Goal: Task Accomplishment & Management: Contribute content

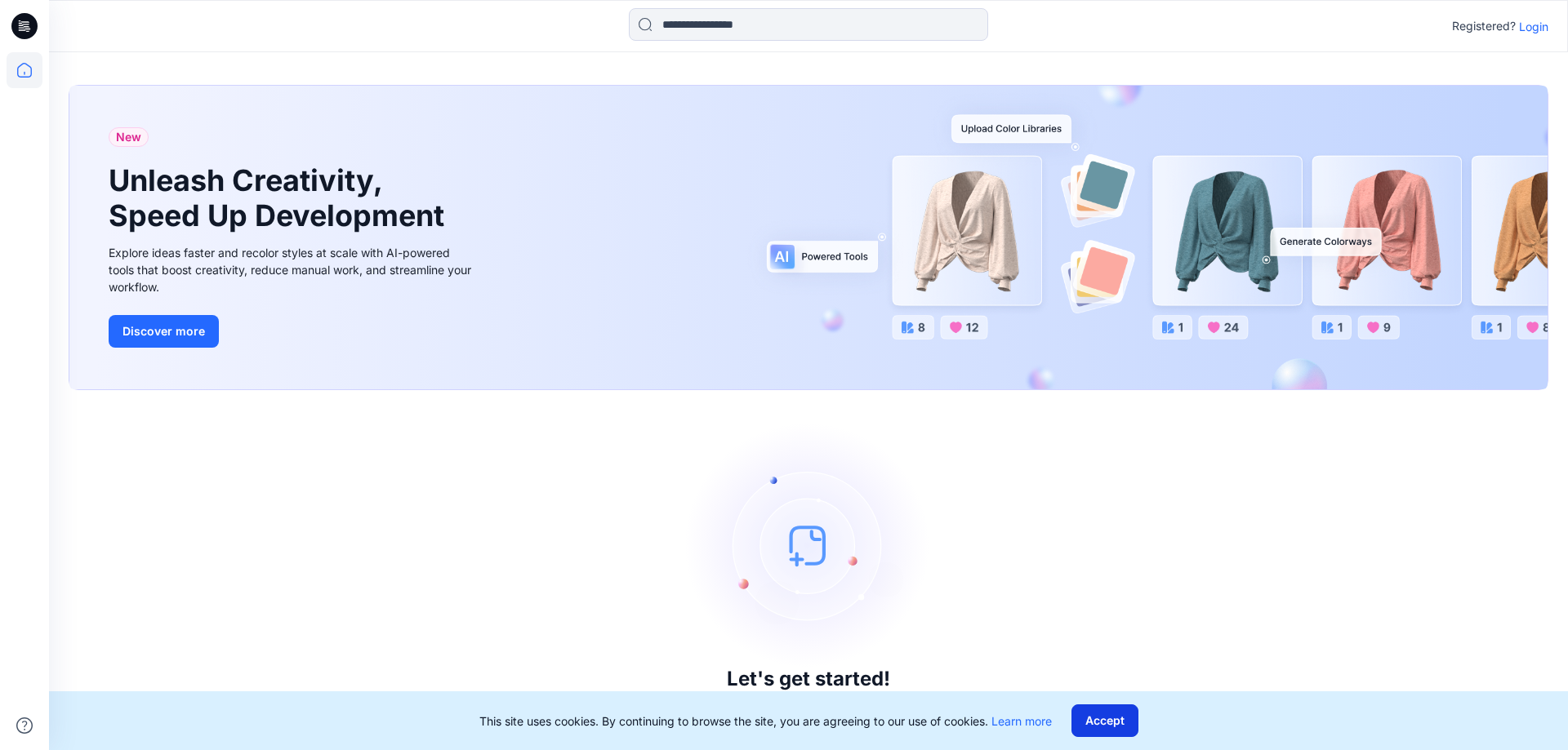
click at [1123, 735] on button "Accept" at bounding box center [1105, 721] width 67 height 33
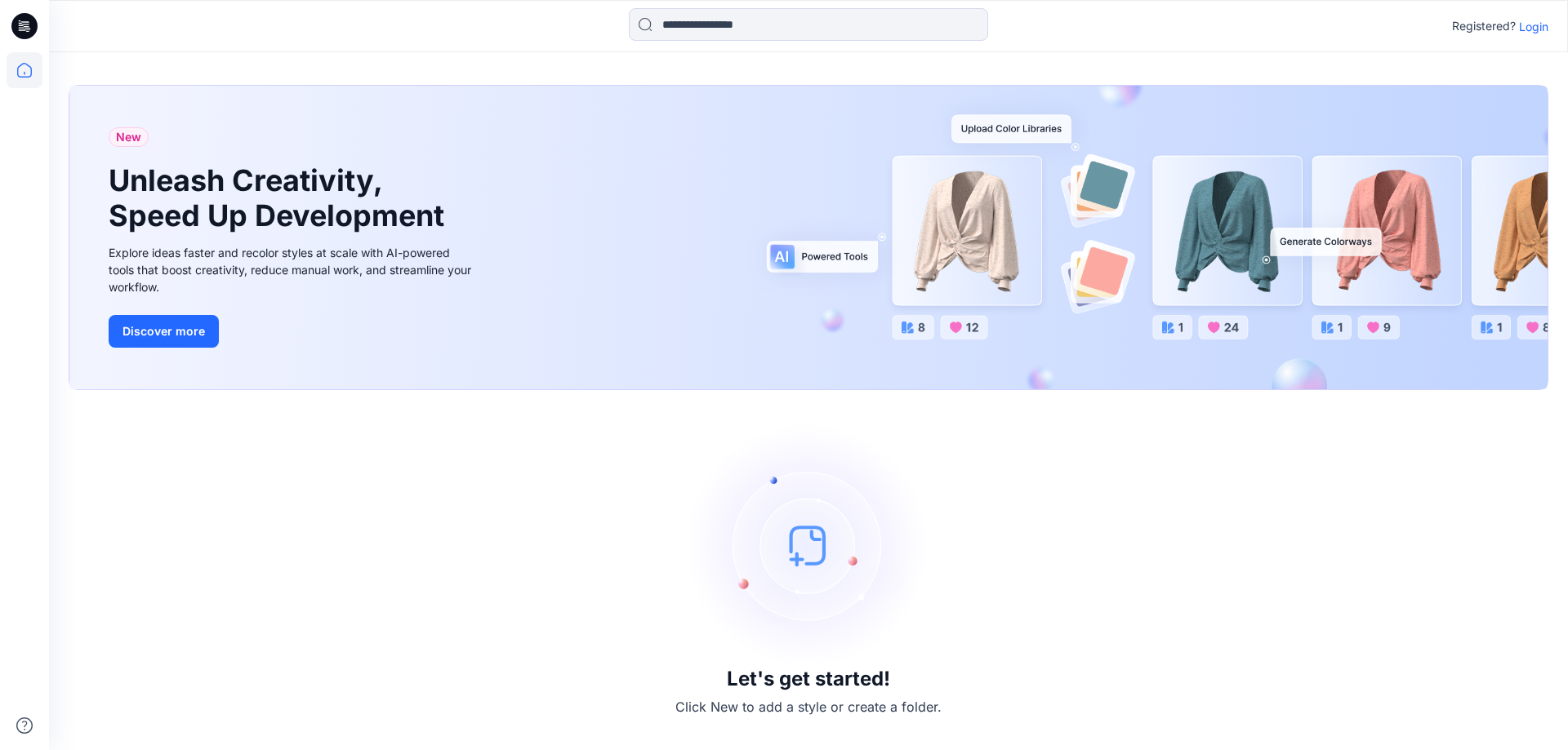
click at [1533, 32] on p "Login" at bounding box center [1534, 27] width 29 height 17
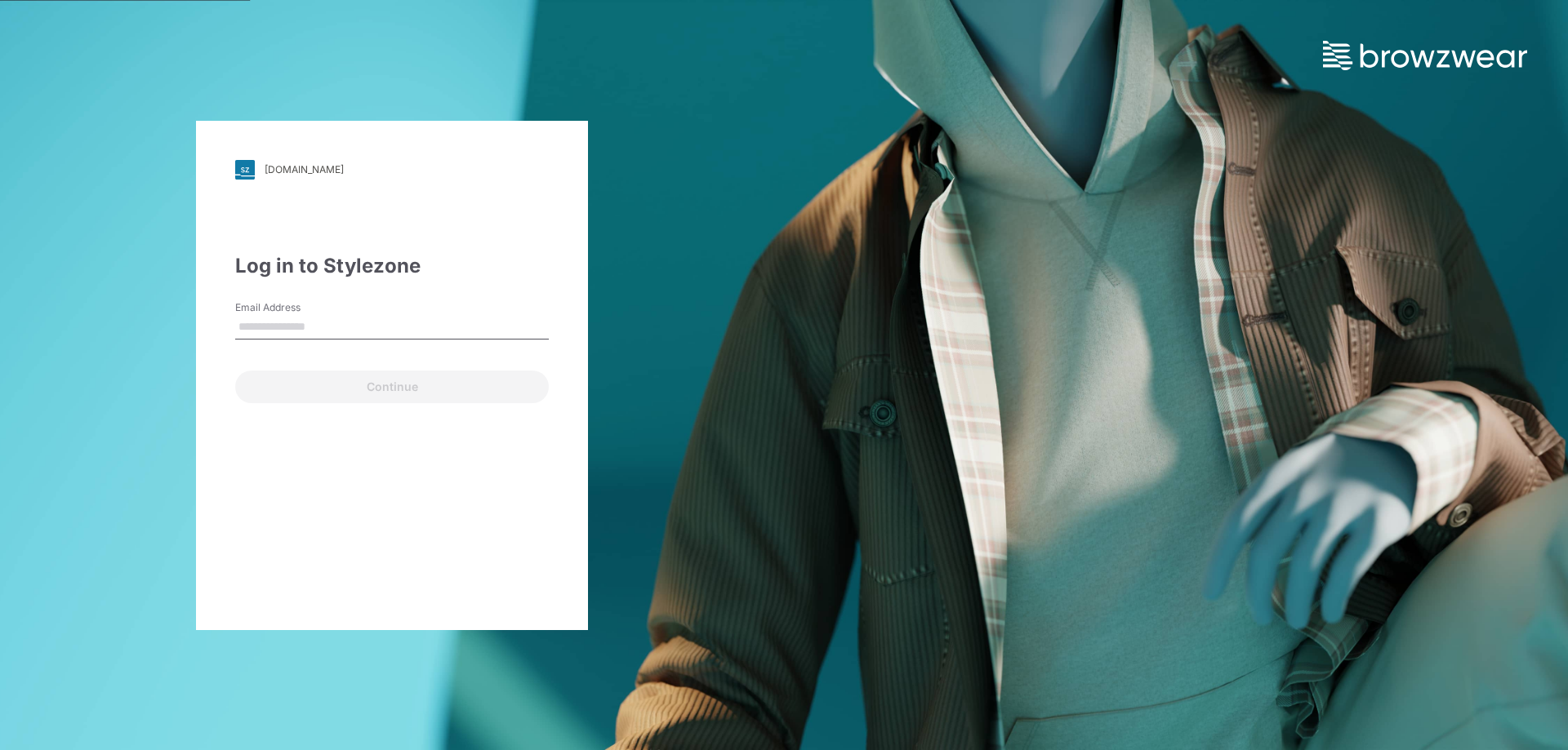
type input "**********"
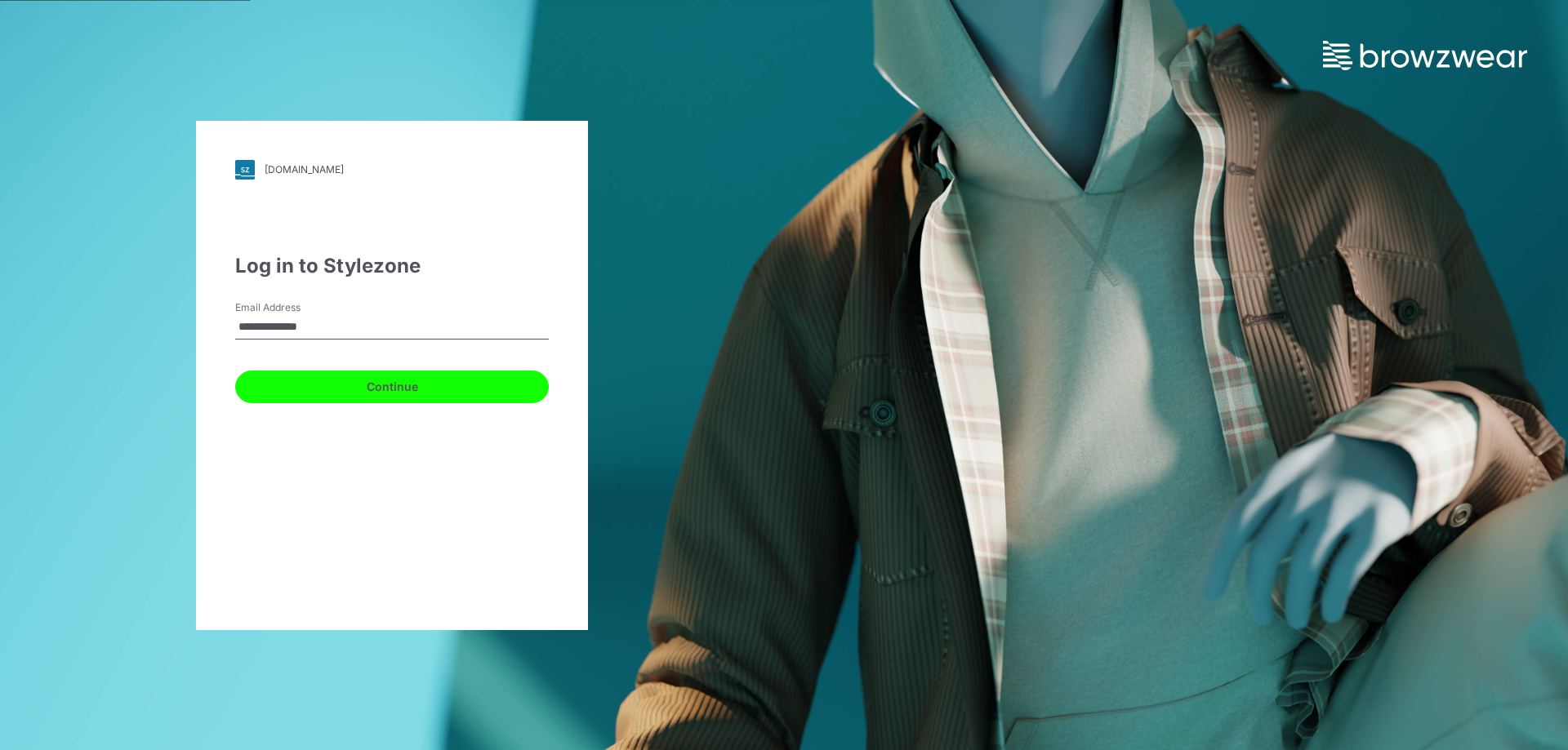
click at [373, 391] on button "Continue" at bounding box center [392, 387] width 313 height 33
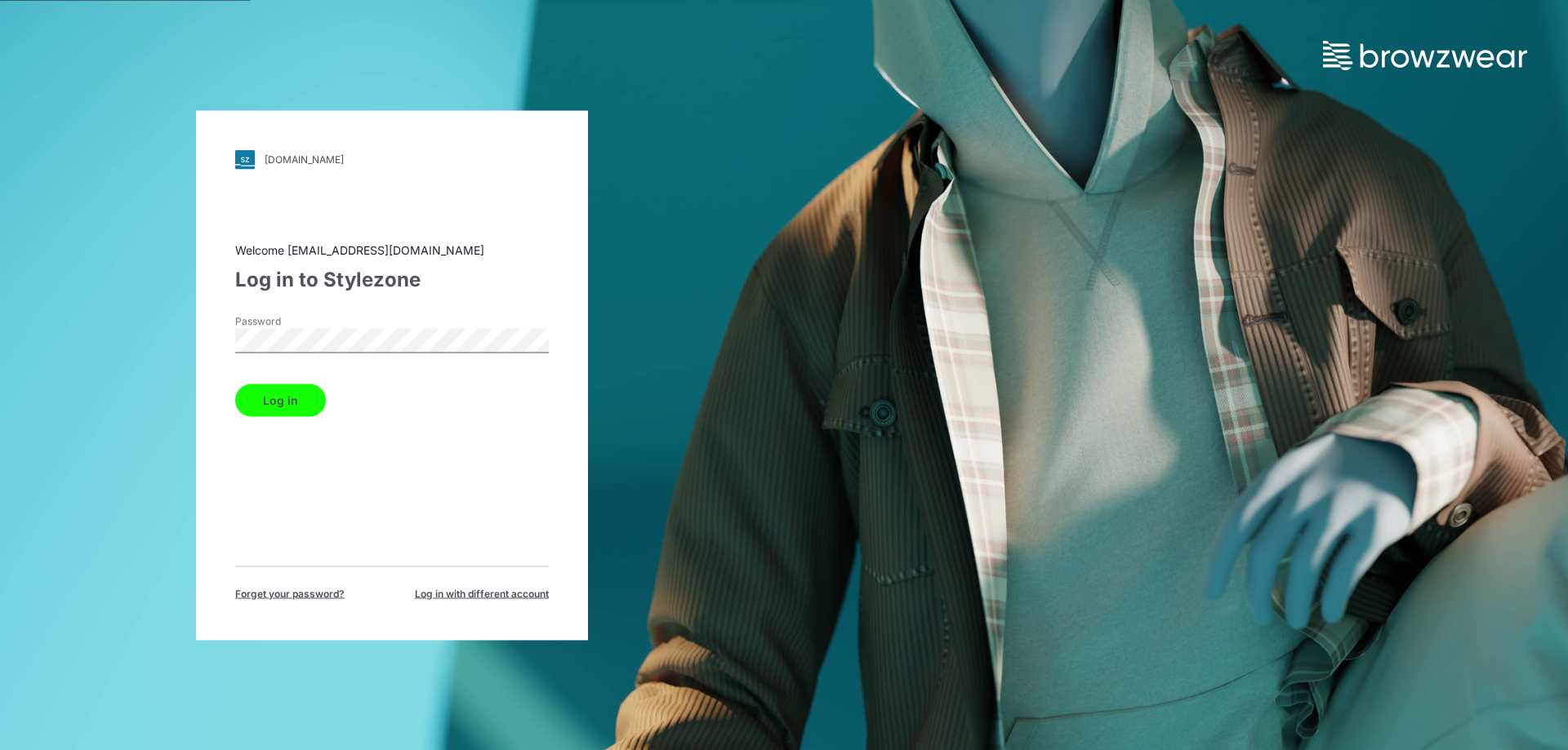
click at [235, 384] on button "Log in" at bounding box center [280, 400] width 90 height 33
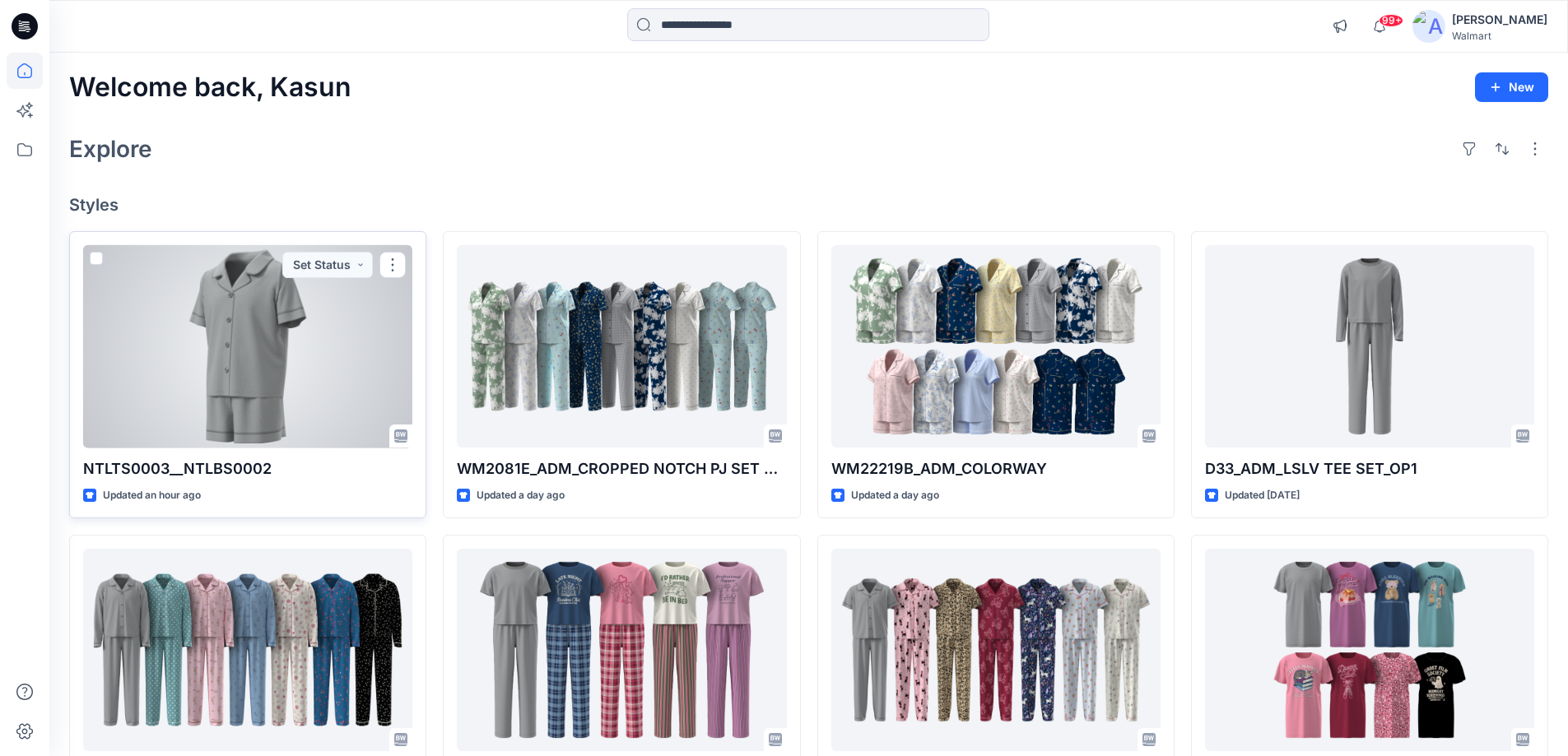
click at [350, 350] on div at bounding box center [248, 347] width 330 height 203
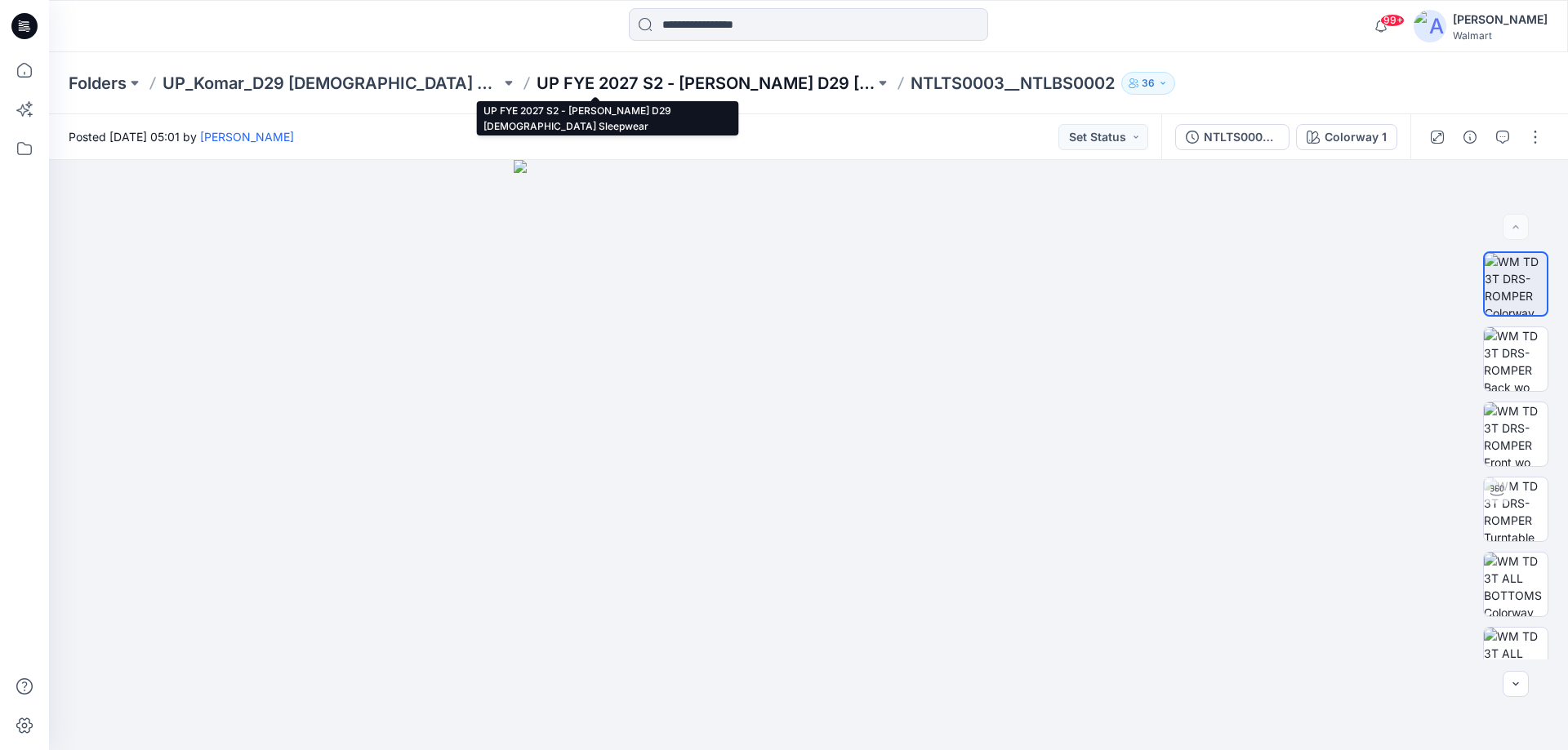
click at [537, 84] on p "UP FYE 2027 S2 - [PERSON_NAME] D29 [DEMOGRAPHIC_DATA] Sleepwear" at bounding box center [706, 83] width 338 height 23
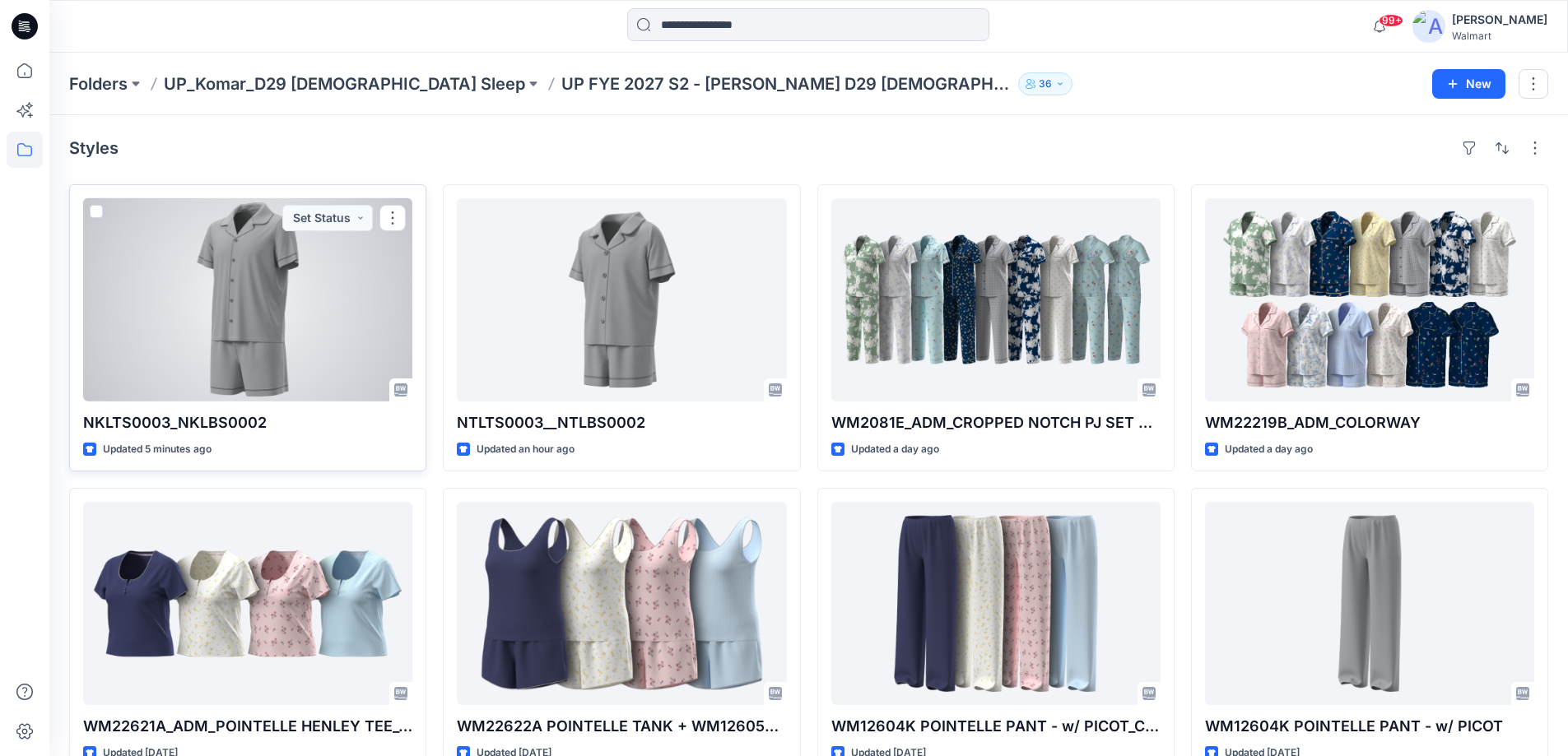
click at [366, 321] on div at bounding box center [248, 300] width 330 height 203
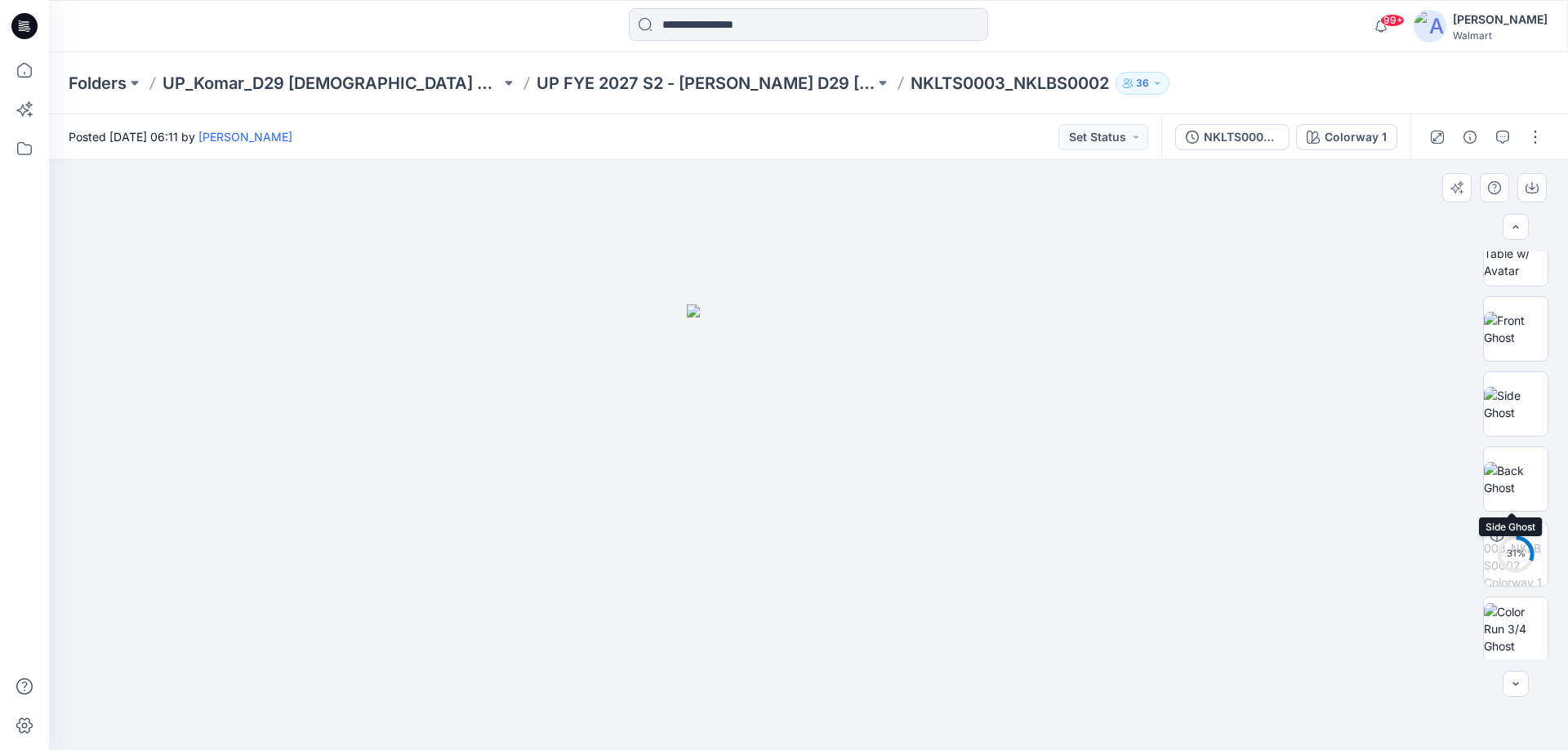
scroll to position [245, 0]
click at [1527, 561] on img at bounding box center [1516, 564] width 64 height 52
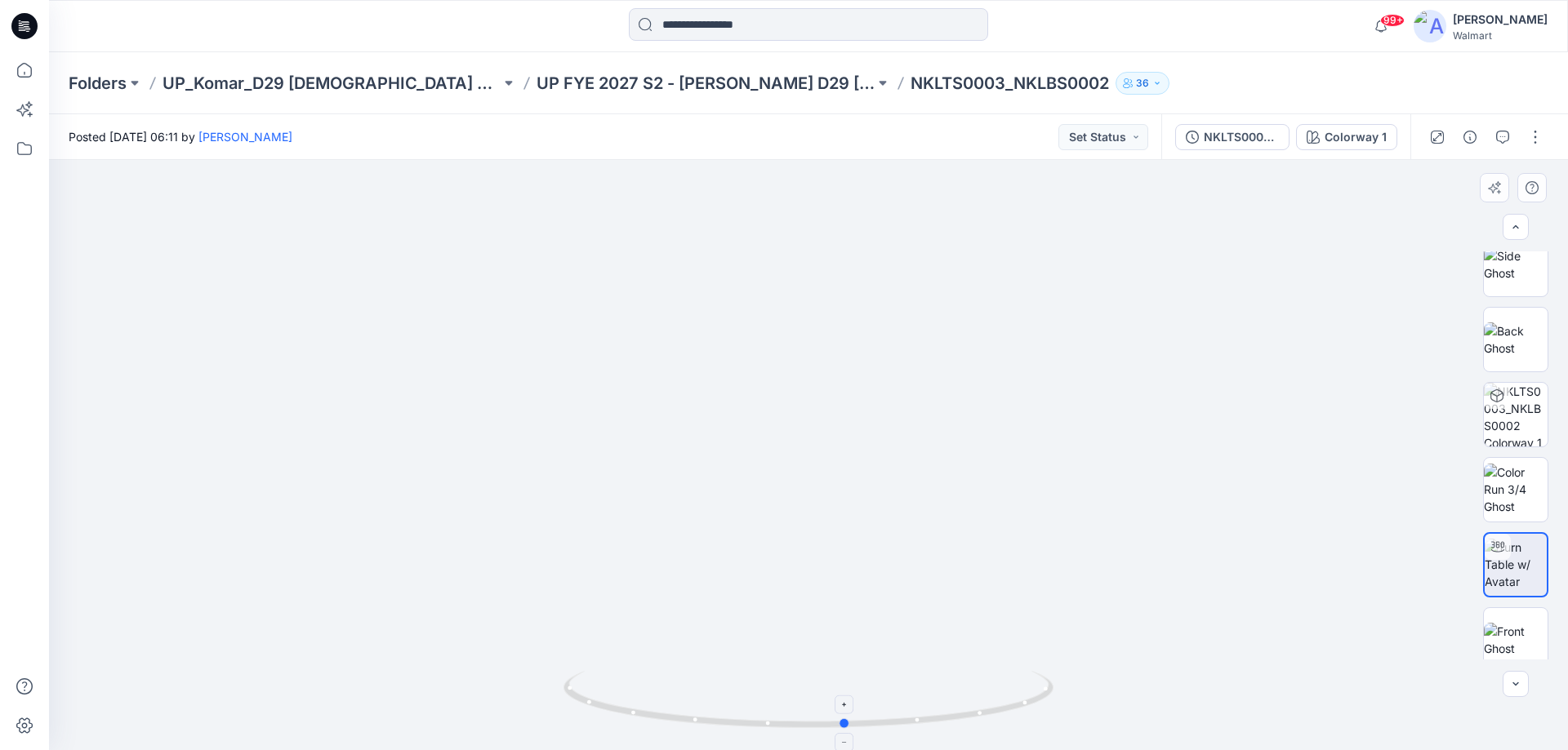
drag, startPoint x: 956, startPoint y: 716, endPoint x: 998, endPoint y: 717, distance: 42.0
click at [998, 717] on icon at bounding box center [811, 701] width 494 height 61
click at [1534, 140] on button "button" at bounding box center [1535, 137] width 26 height 26
click at [1406, 227] on icon "button" at bounding box center [1408, 226] width 13 height 1
click at [1414, 224] on icon "button" at bounding box center [1408, 221] width 13 height 13
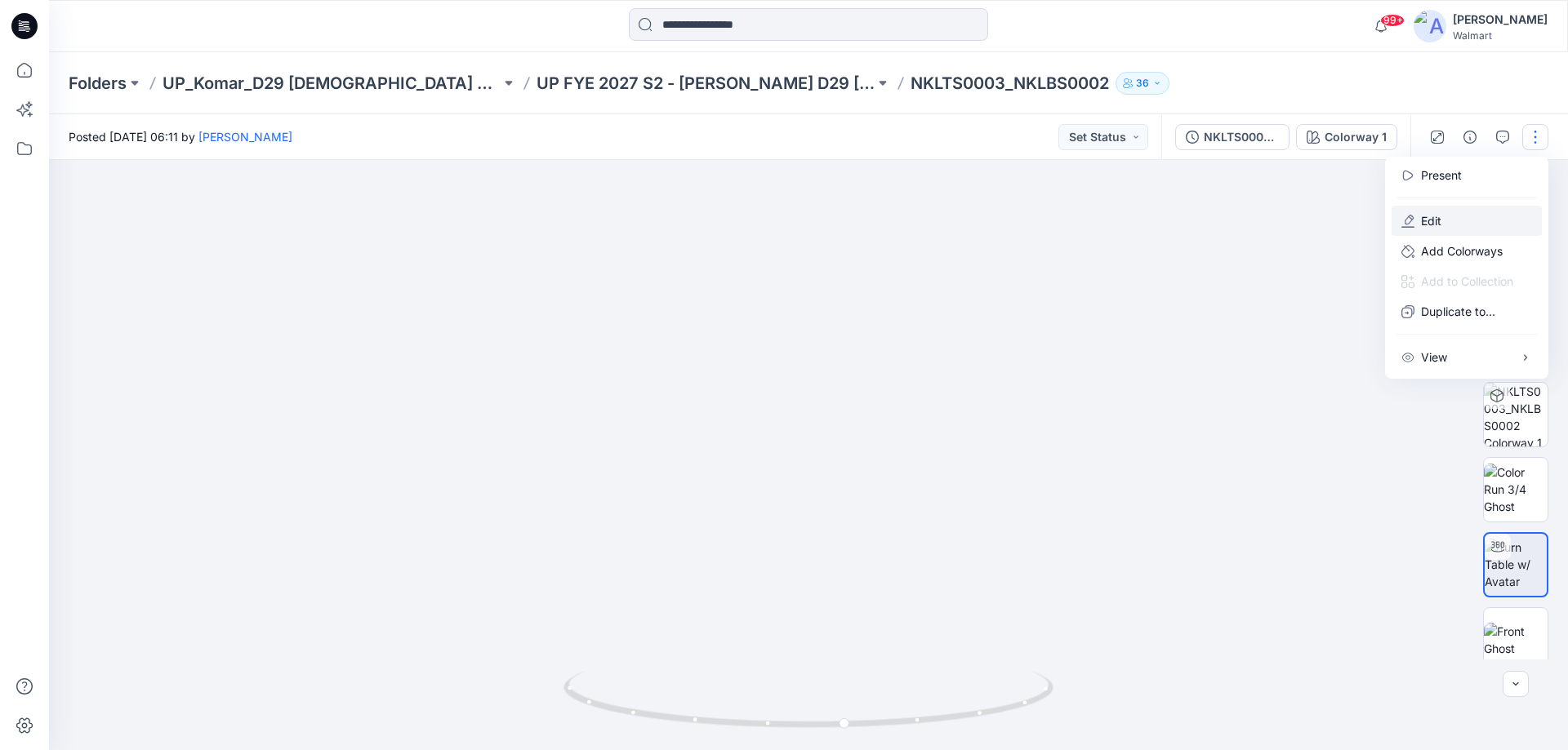
click at [1422, 221] on p "Edit" at bounding box center [1432, 221] width 21 height 17
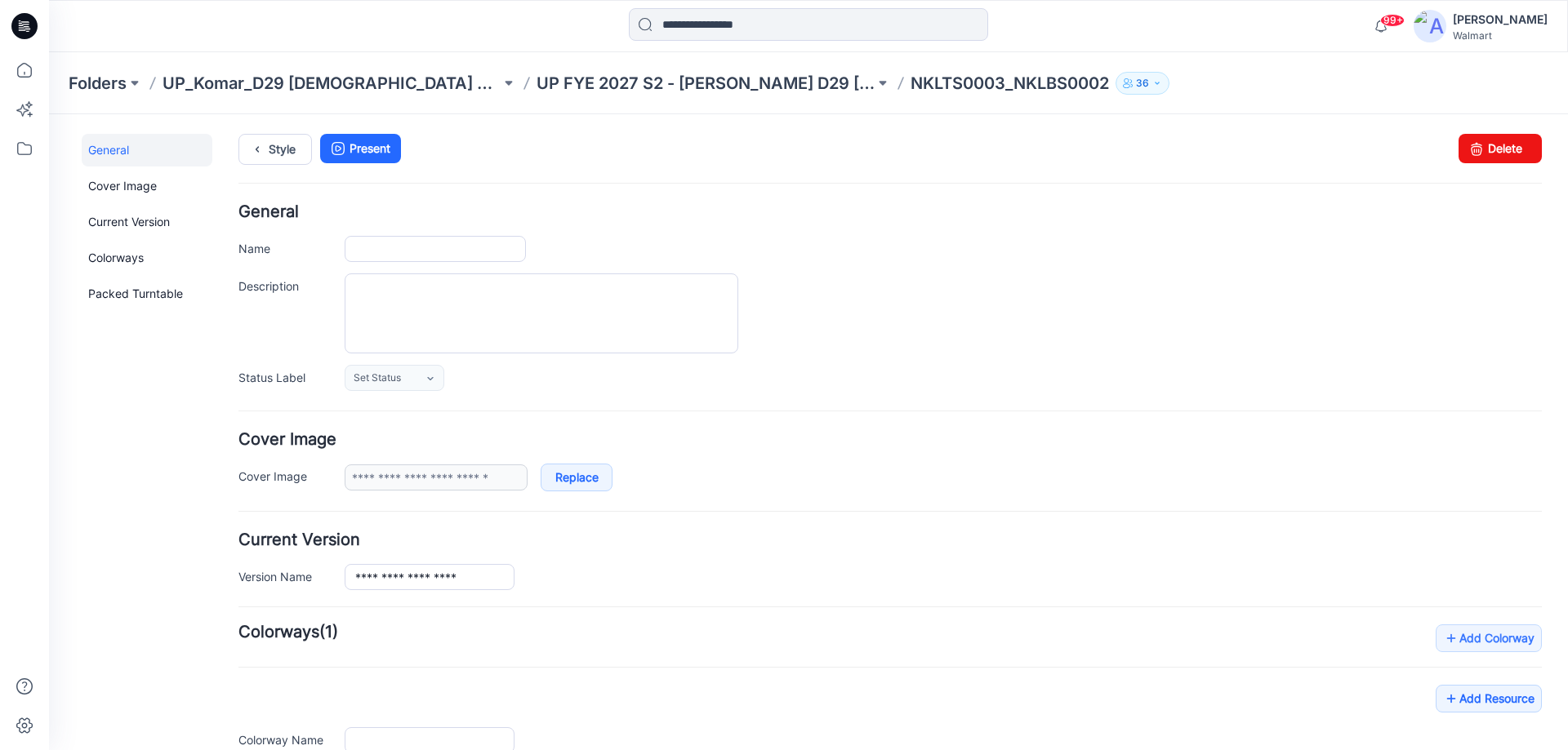
type input "**********"
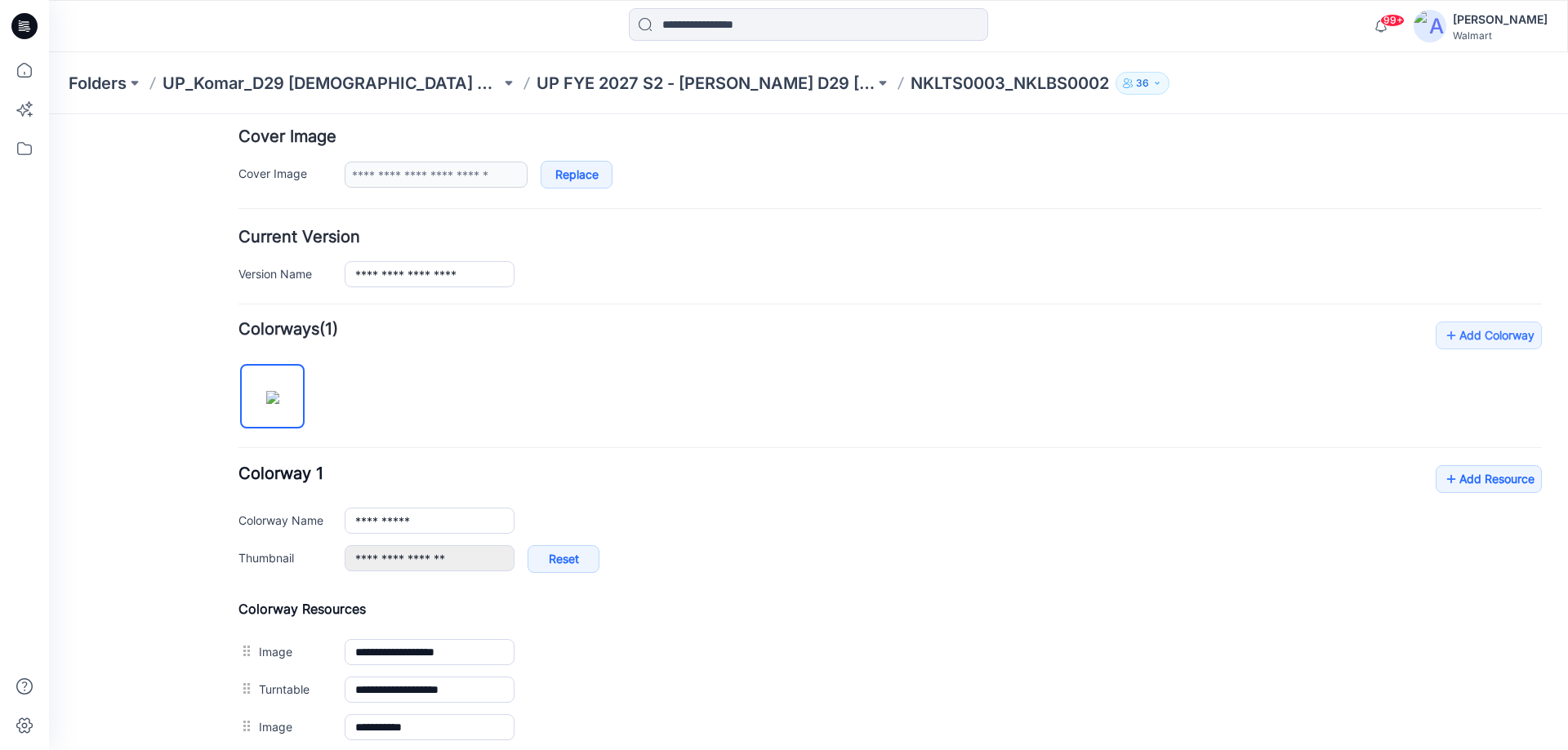
scroll to position [391, 0]
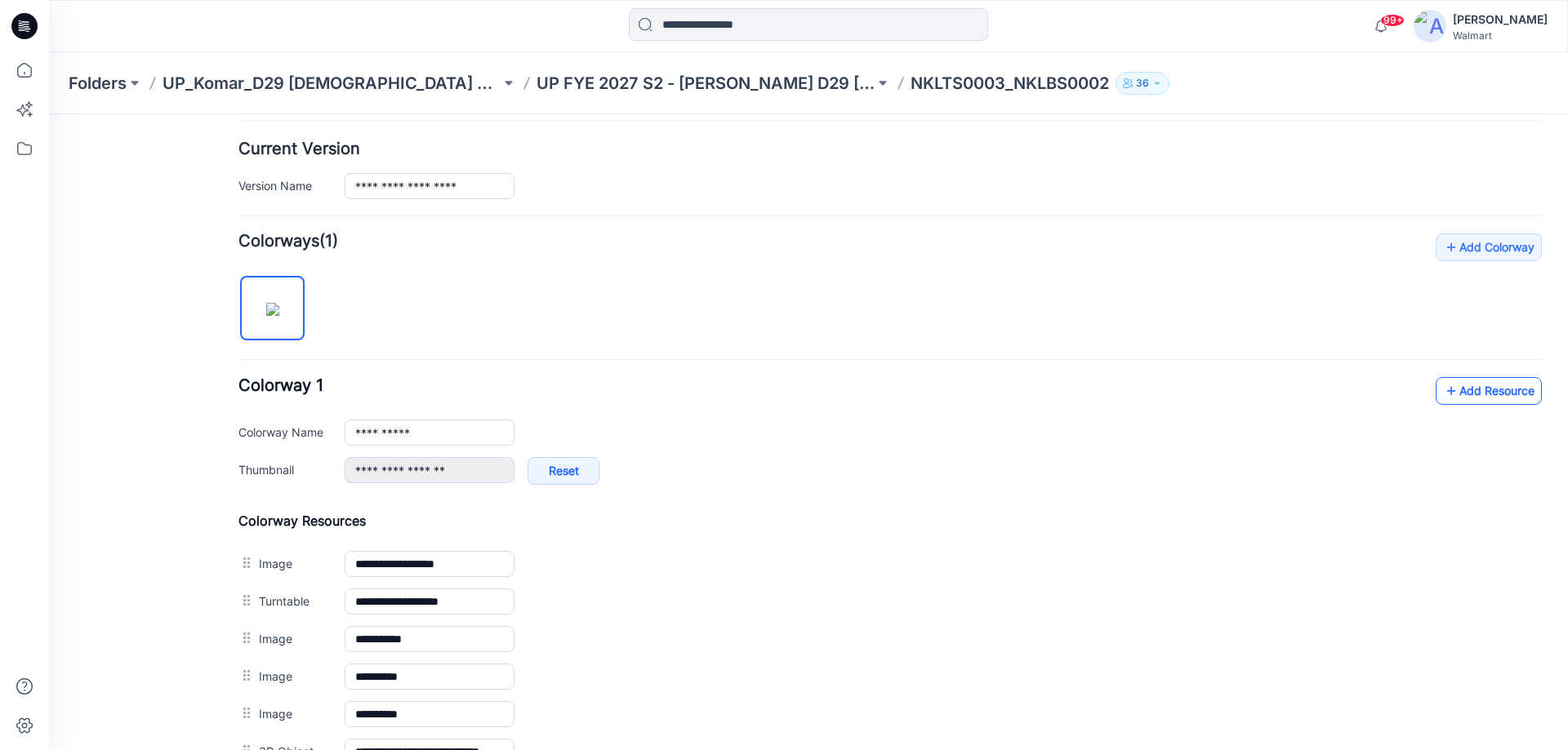
click at [1450, 396] on link "Add Resource" at bounding box center [1489, 391] width 106 height 28
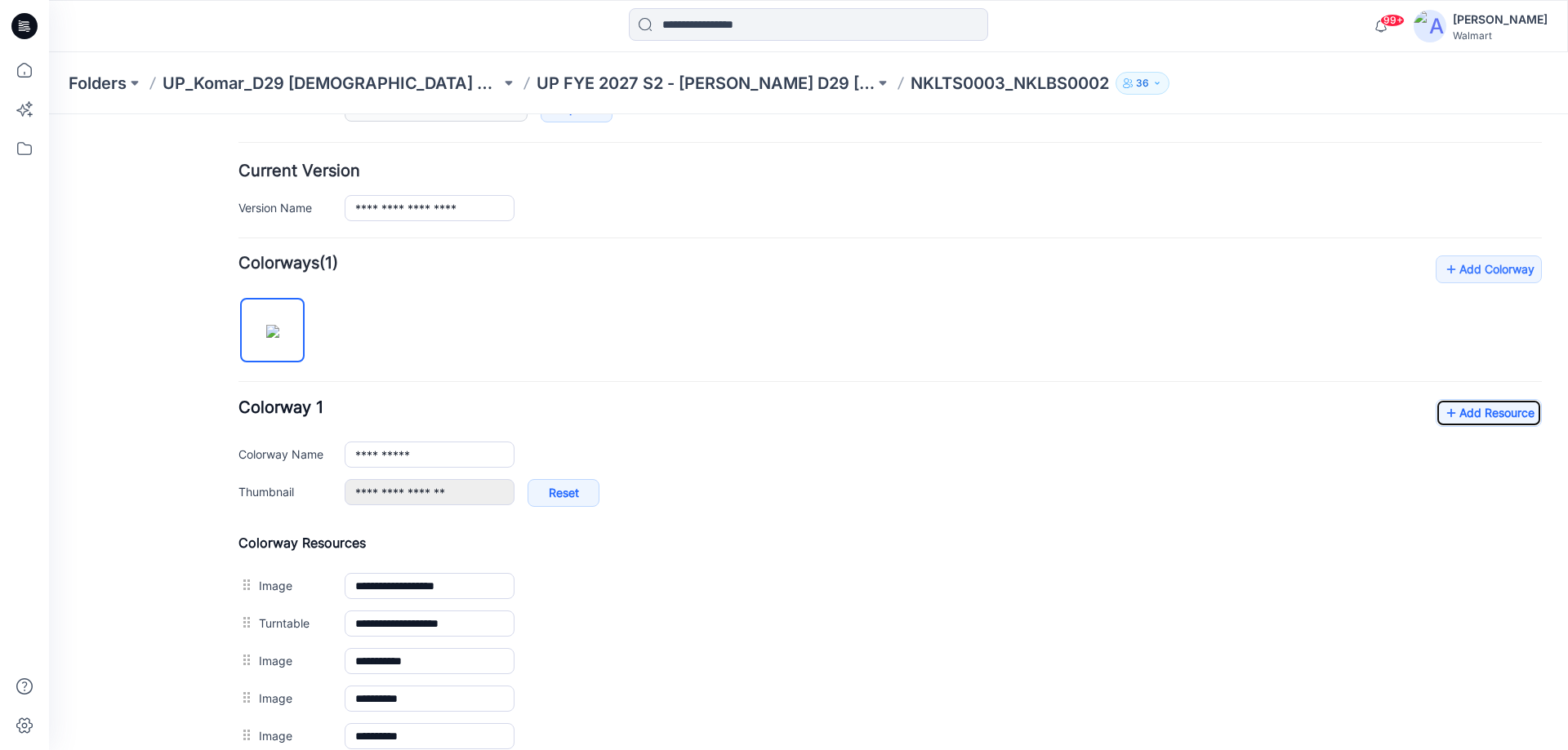
scroll to position [0, 0]
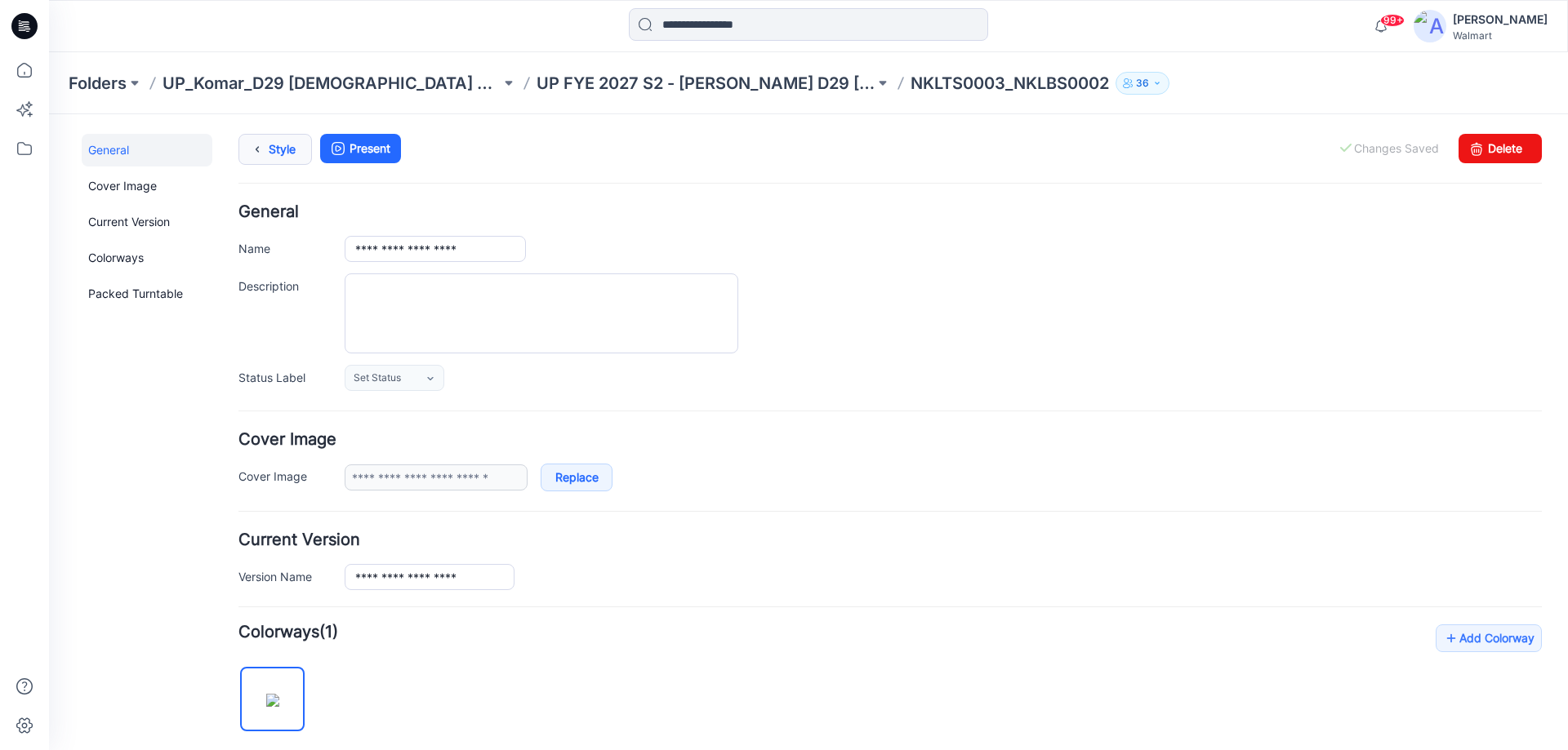
click at [292, 155] on link "Style" at bounding box center [275, 150] width 73 height 31
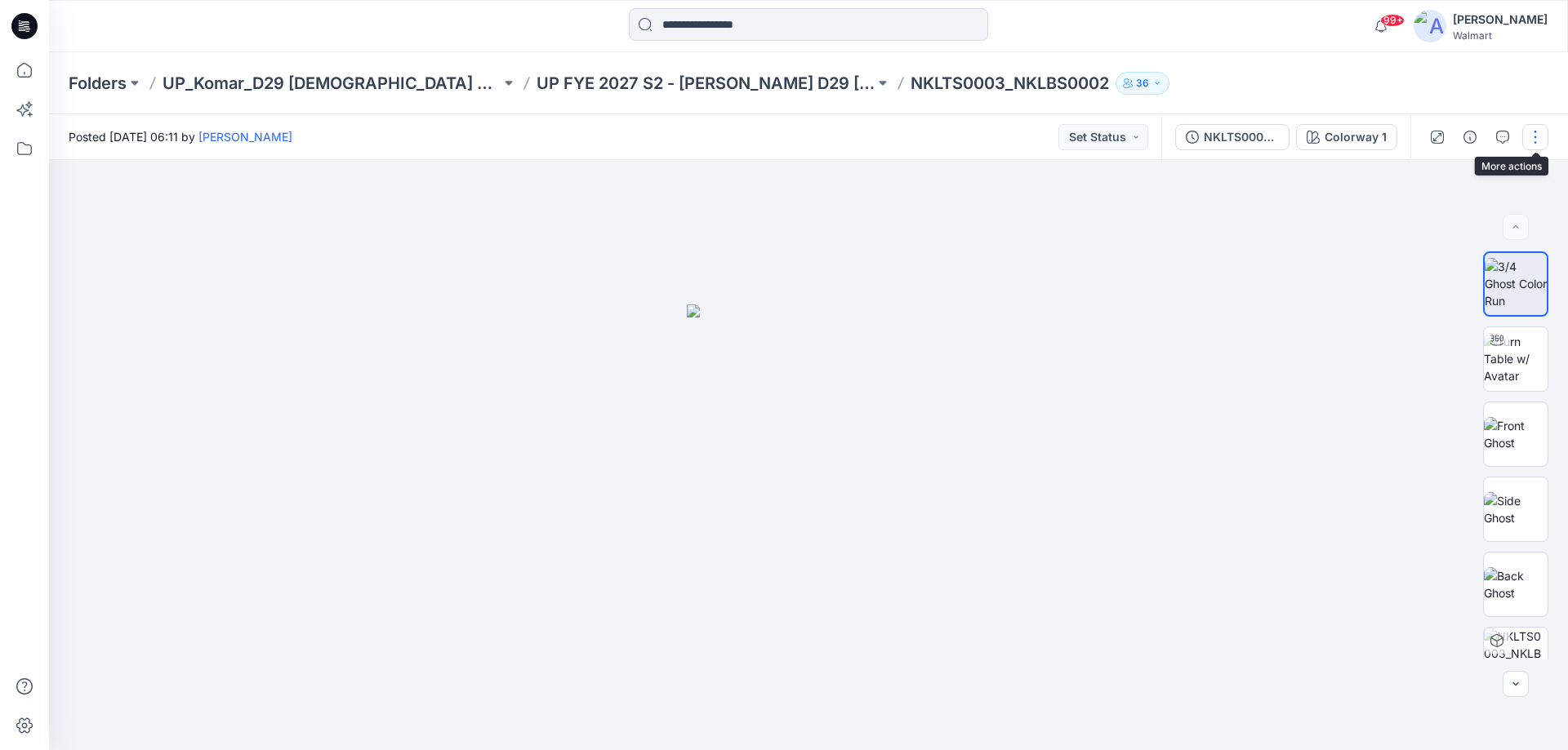
click at [1535, 140] on button "button" at bounding box center [1535, 137] width 26 height 26
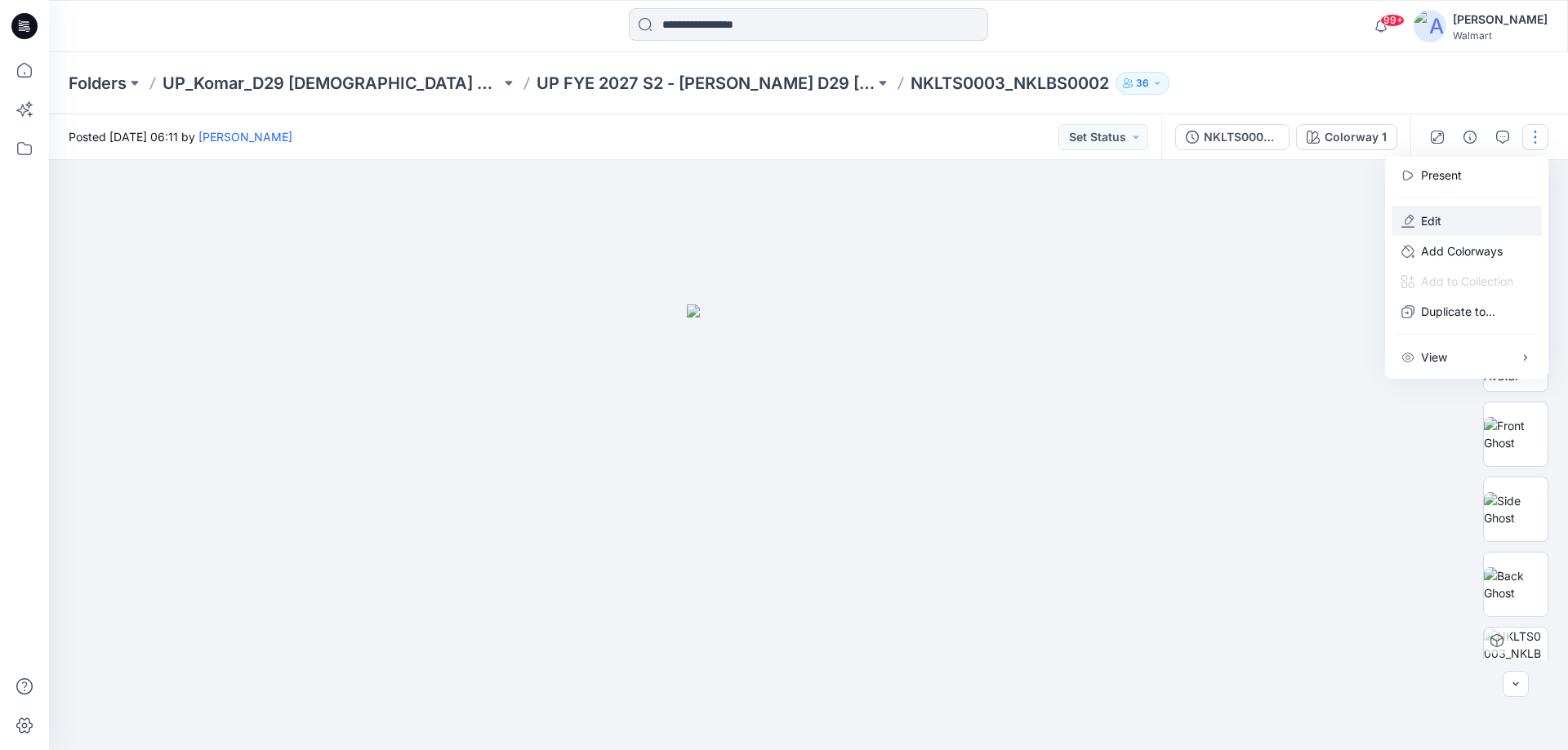
click at [1435, 225] on p "Edit" at bounding box center [1432, 221] width 21 height 17
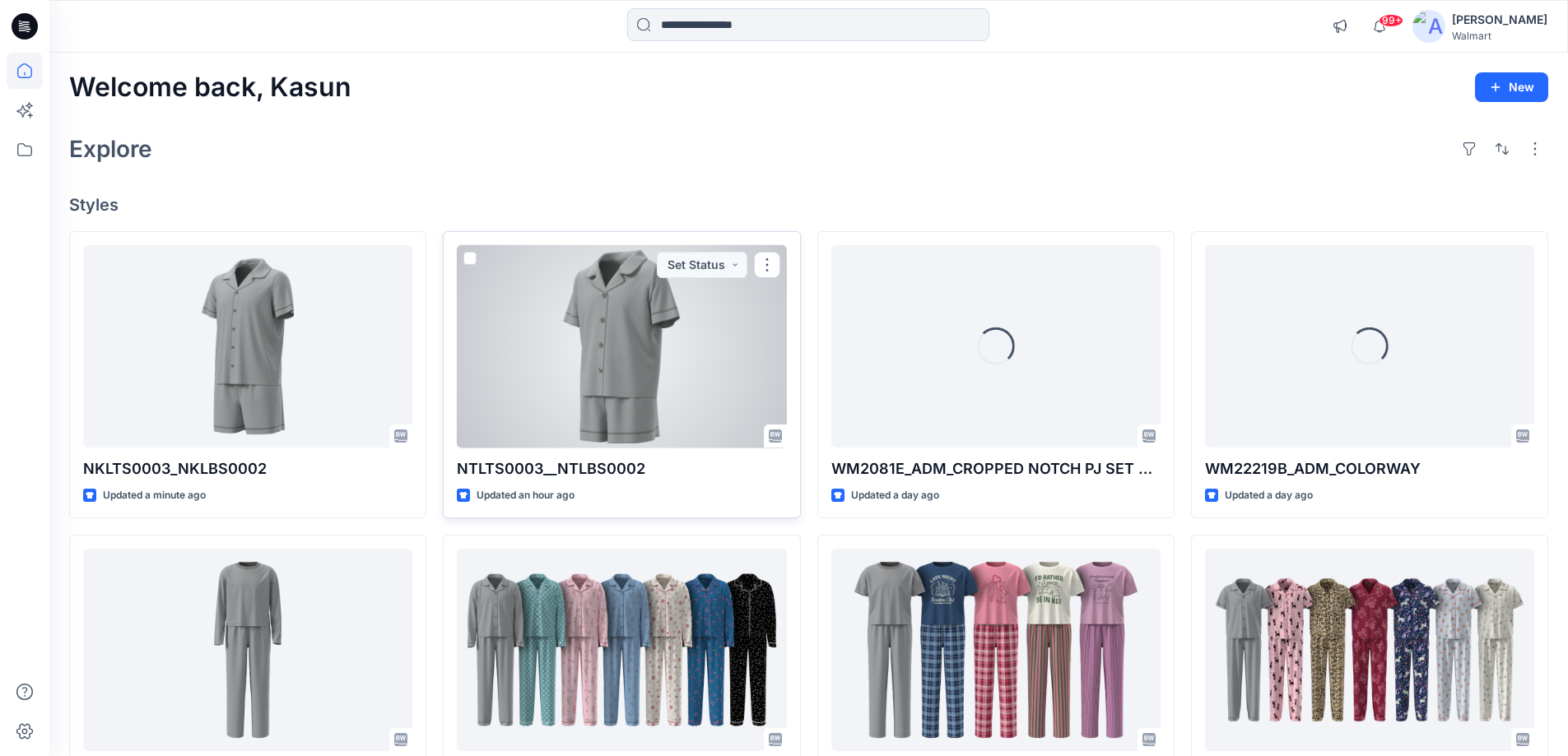
click at [679, 355] on div at bounding box center [622, 347] width 330 height 203
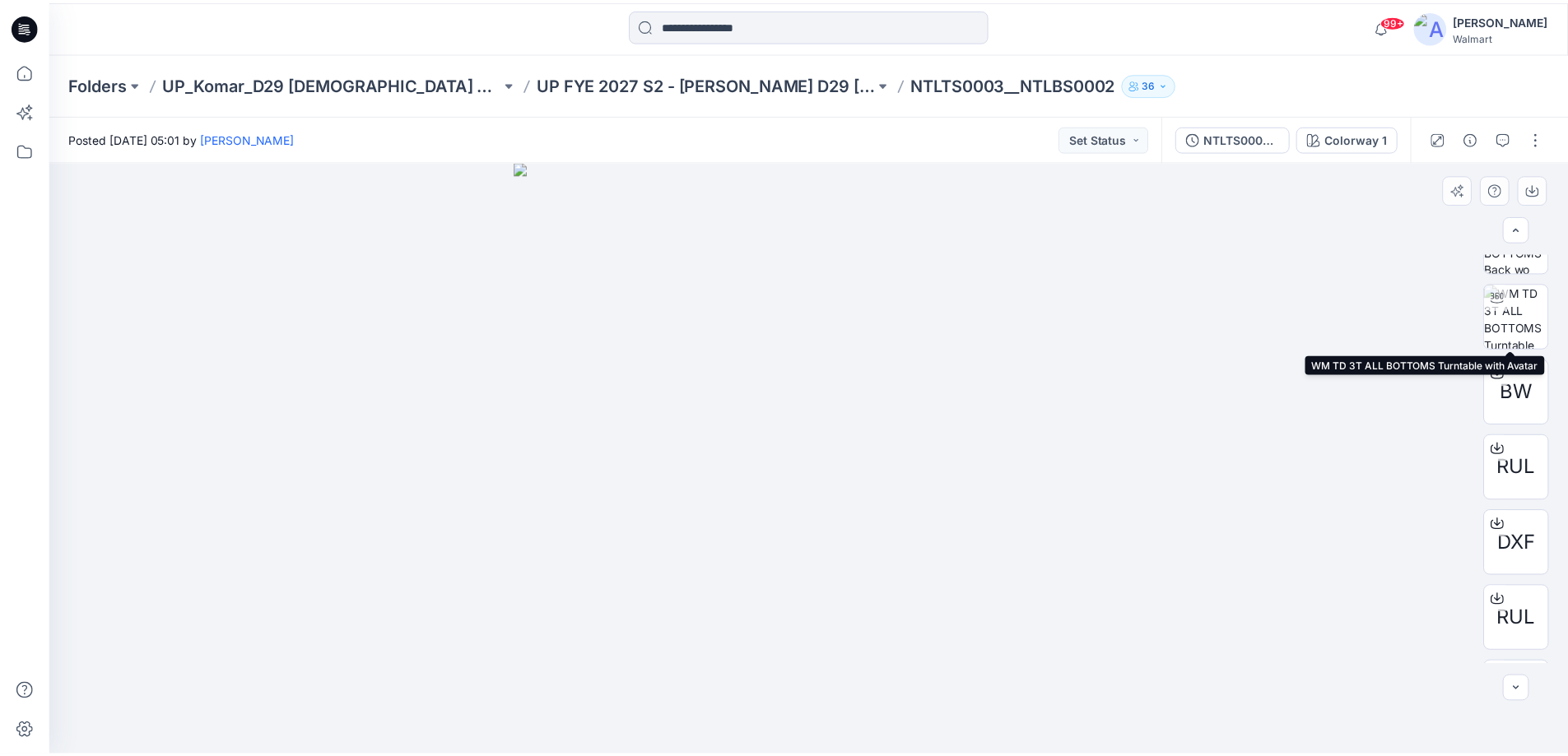
scroll to position [639, 0]
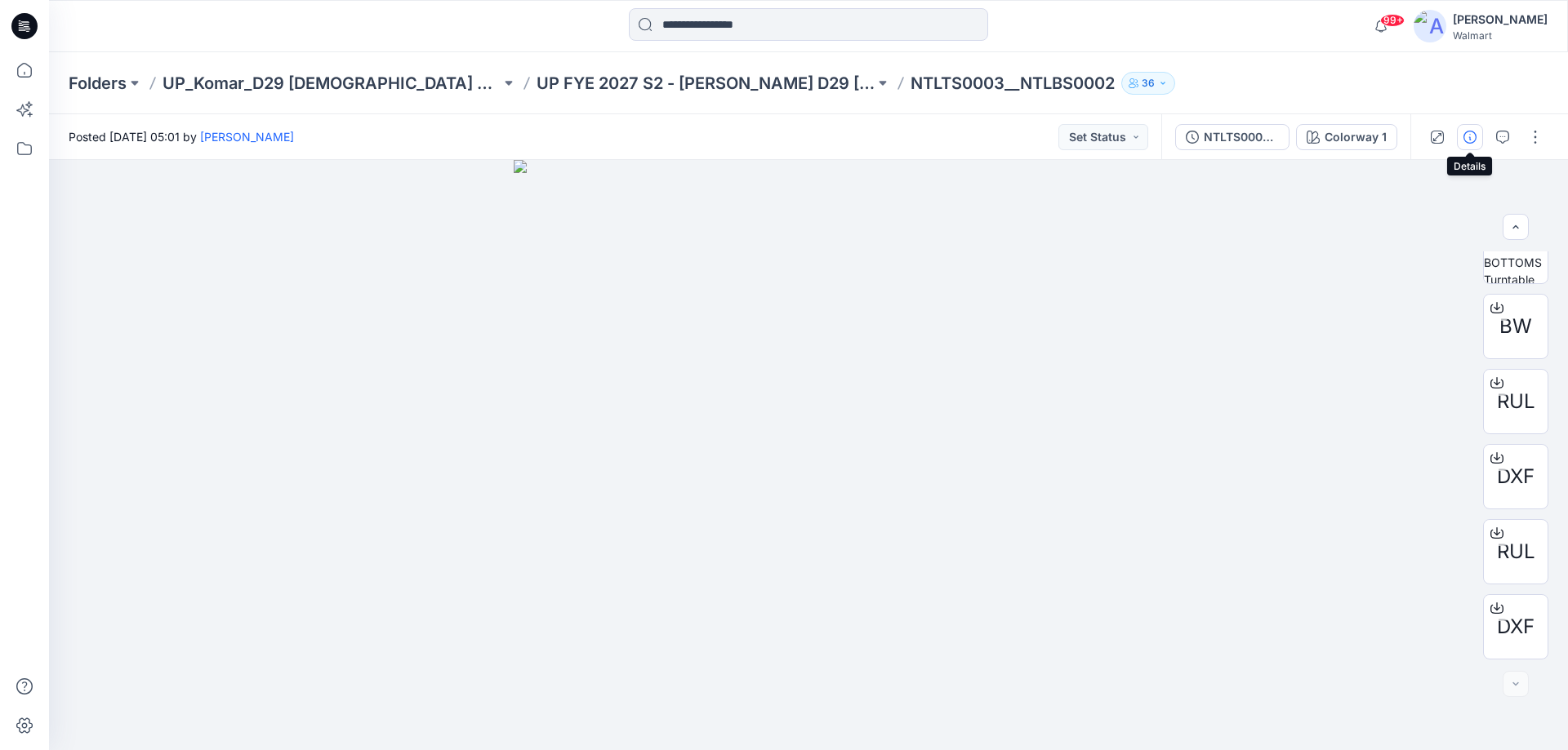
click at [1472, 138] on icon "button" at bounding box center [1470, 137] width 13 height 13
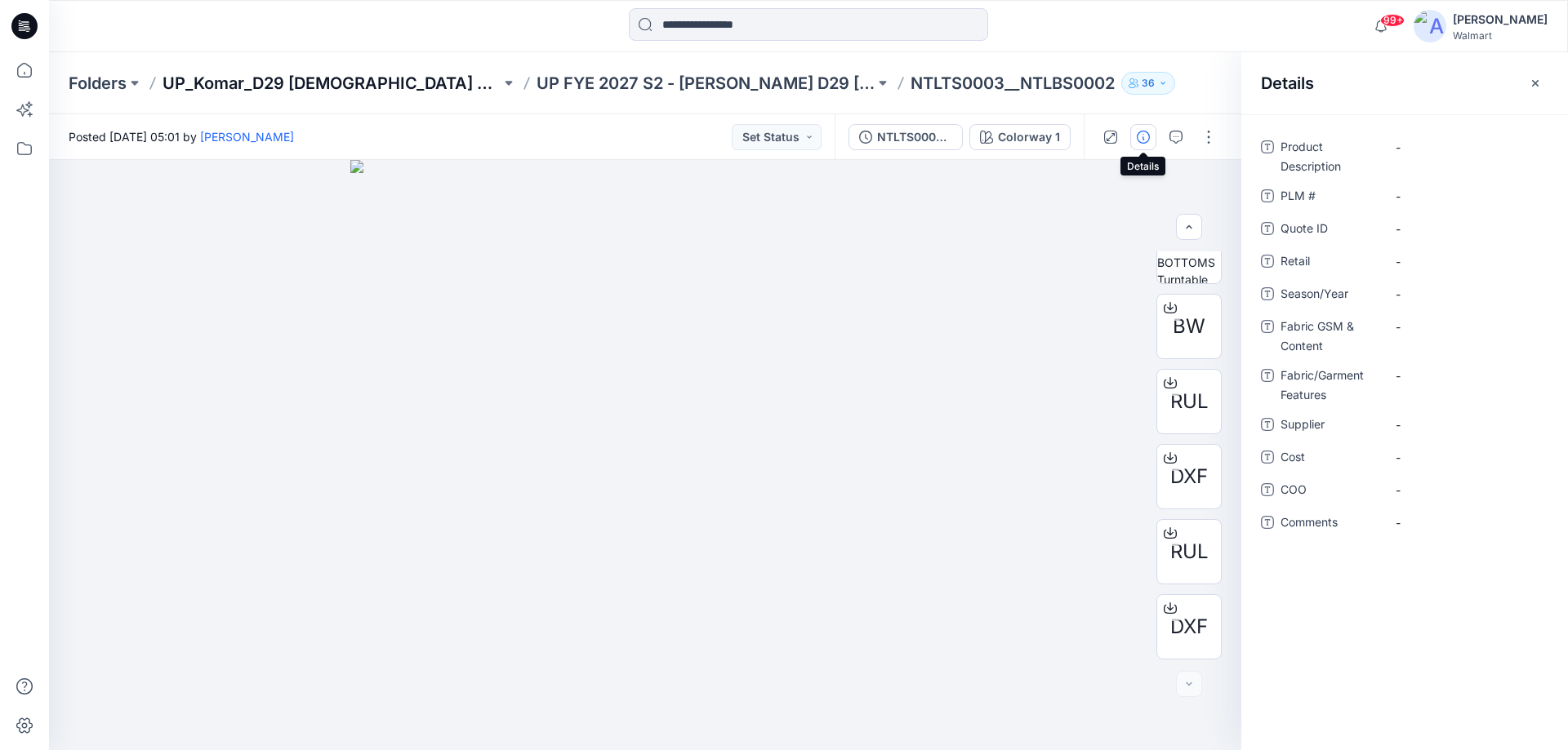
click at [363, 80] on p "UP_Komar_D29 [DEMOGRAPHIC_DATA] Sleep" at bounding box center [331, 83] width 338 height 23
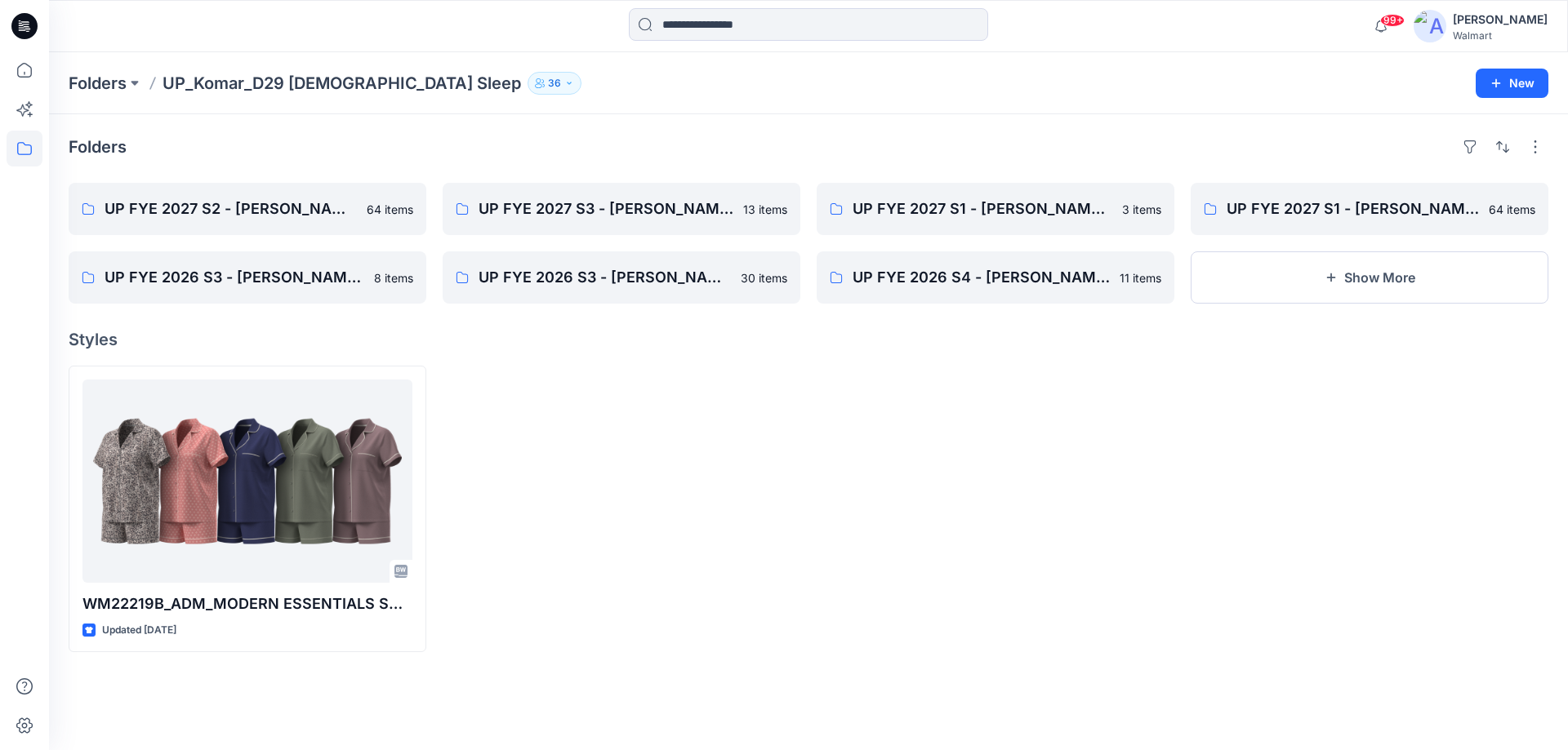
click at [29, 18] on icon at bounding box center [24, 26] width 26 height 26
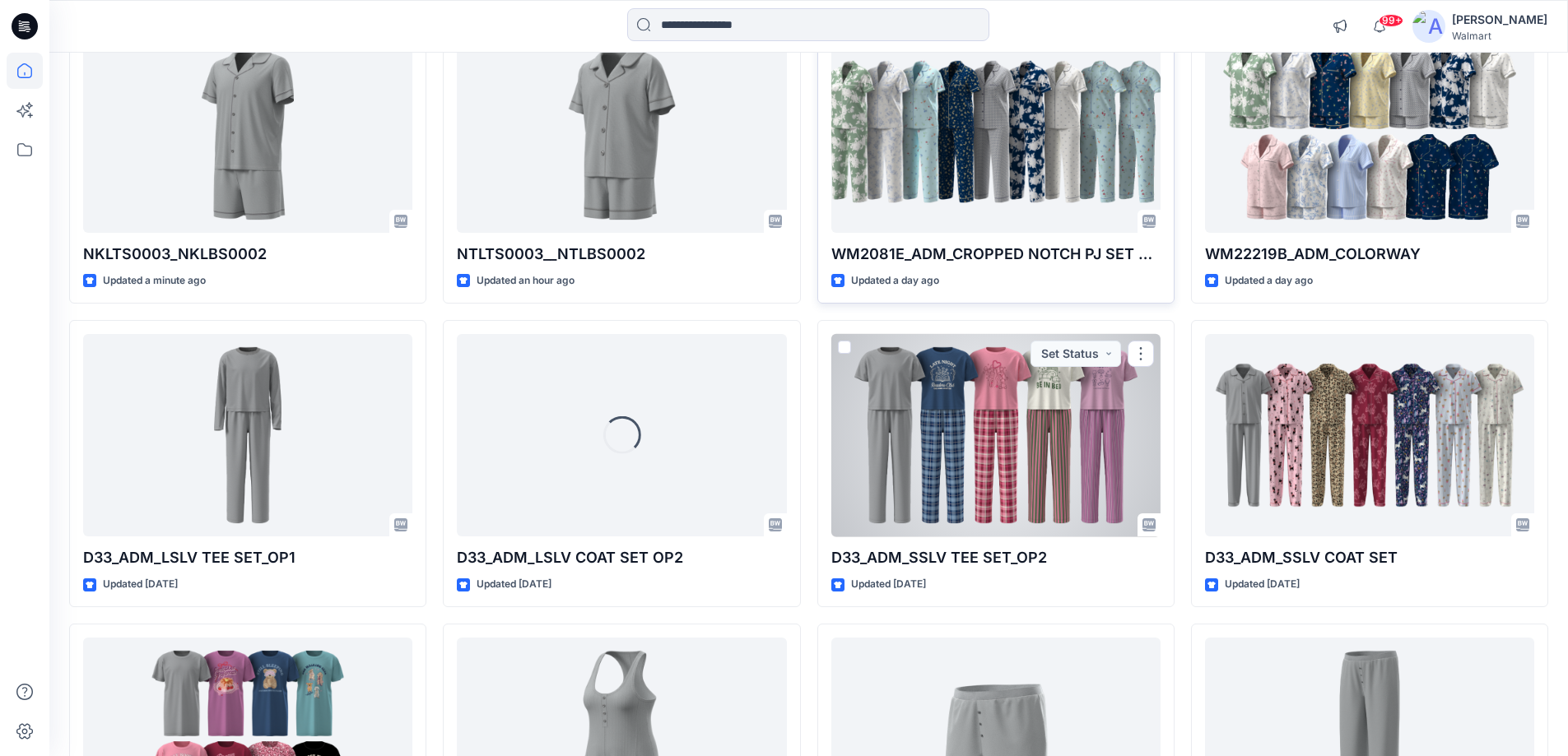
scroll to position [82, 0]
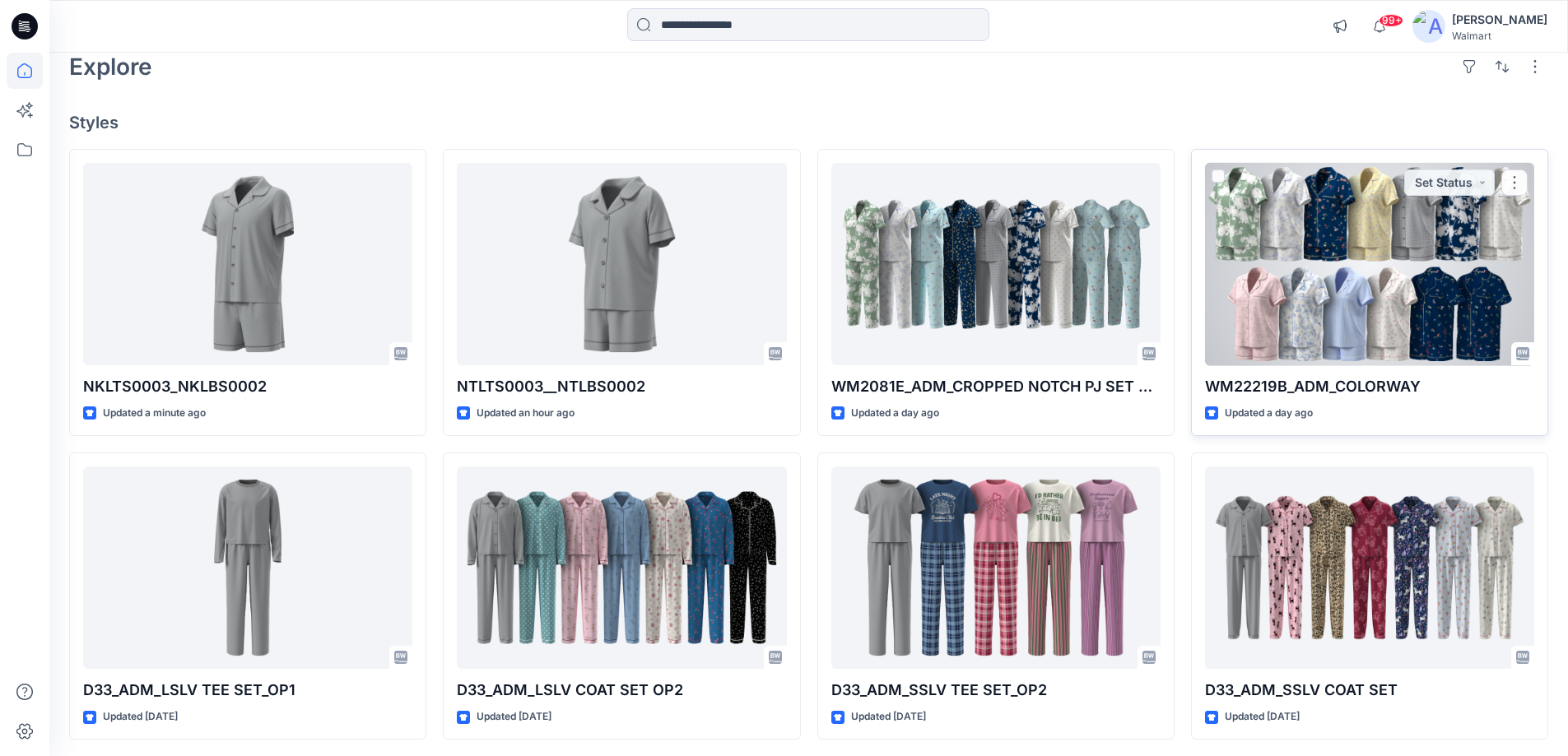
click at [1344, 274] on div at bounding box center [1370, 264] width 330 height 203
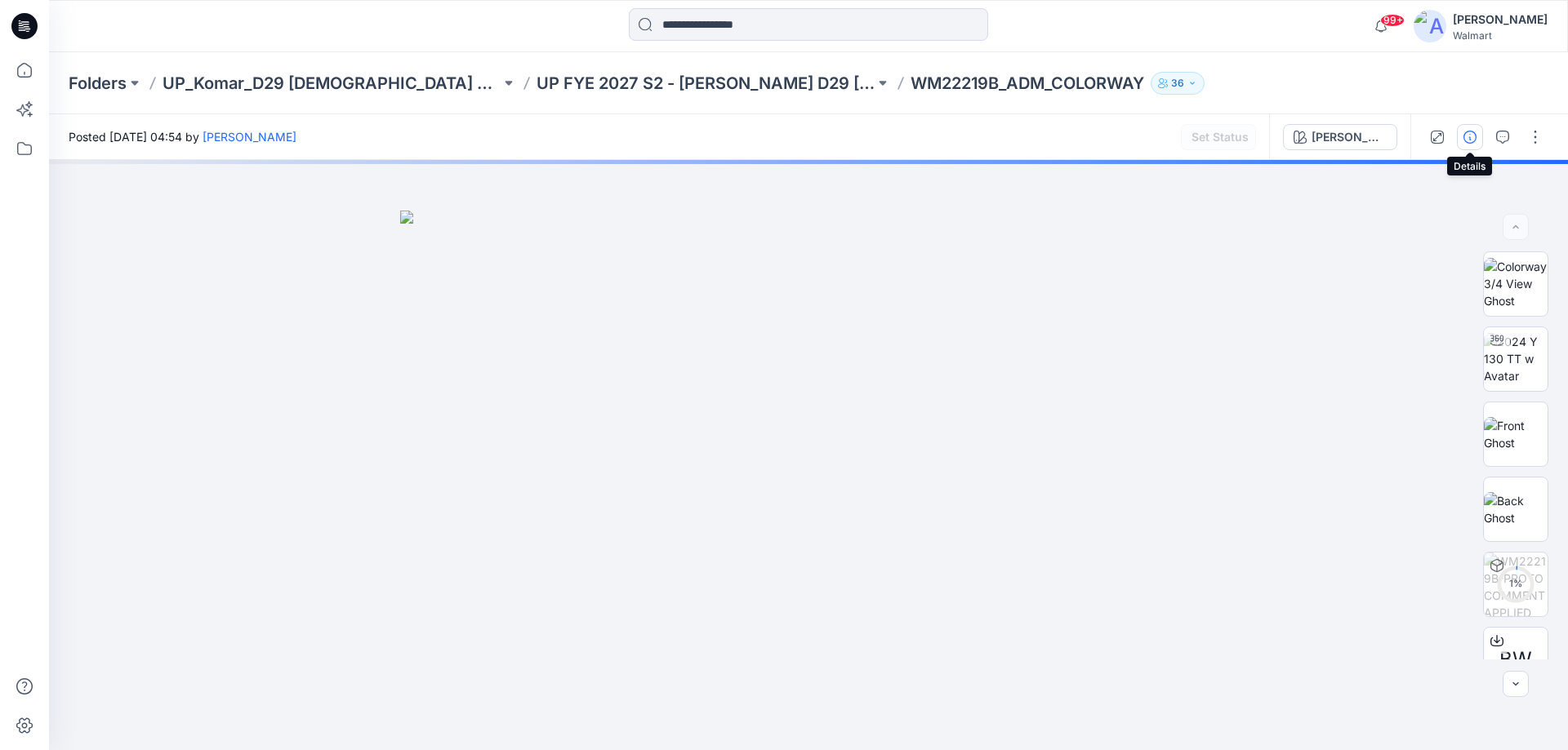
click at [1466, 138] on icon "button" at bounding box center [1470, 137] width 13 height 13
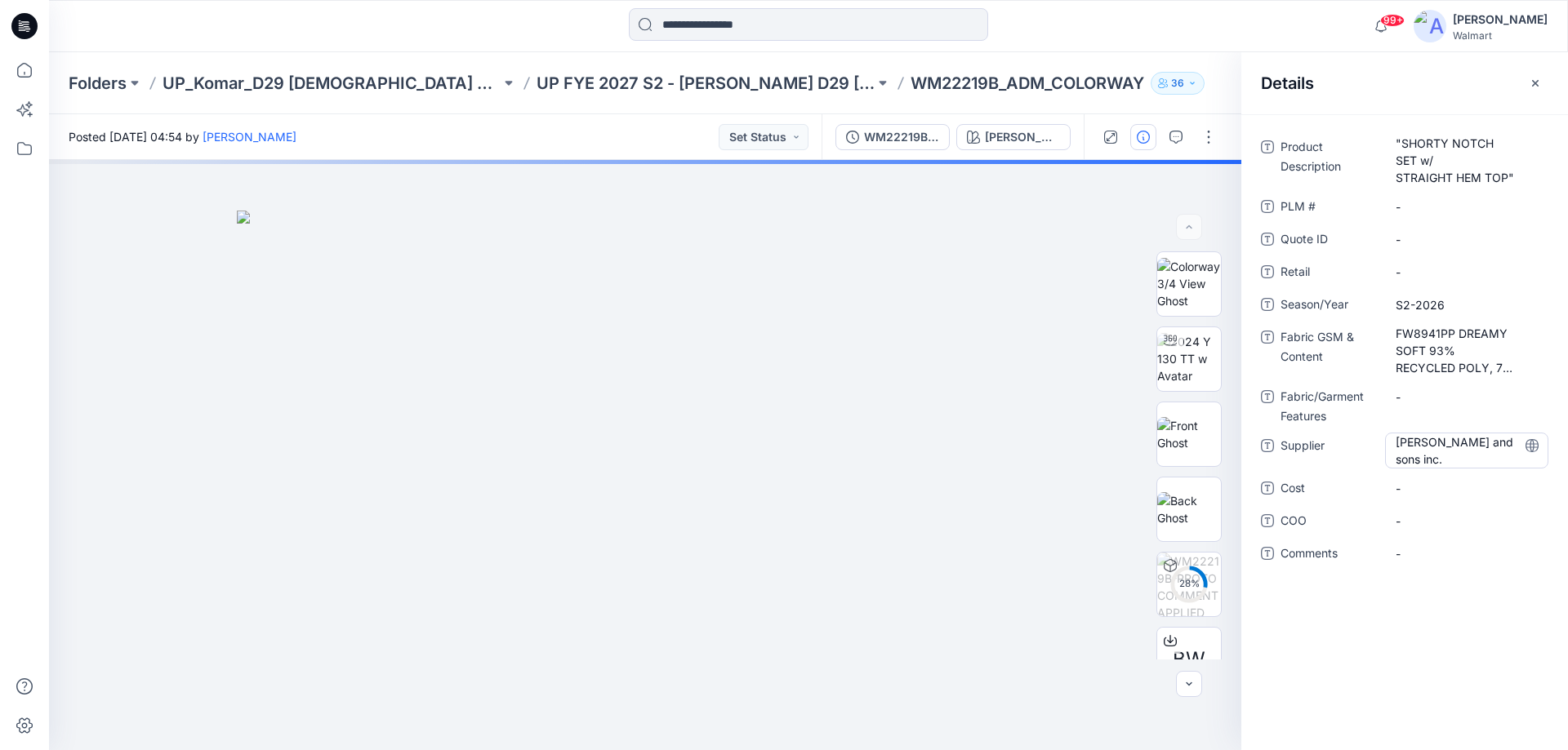
click at [1455, 464] on span "[PERSON_NAME] and sons inc." at bounding box center [1466, 451] width 142 height 34
drag, startPoint x: 1455, startPoint y: 464, endPoint x: 1355, endPoint y: 431, distance: 105.3
click at [1355, 431] on div "**********" at bounding box center [1404, 360] width 287 height 451
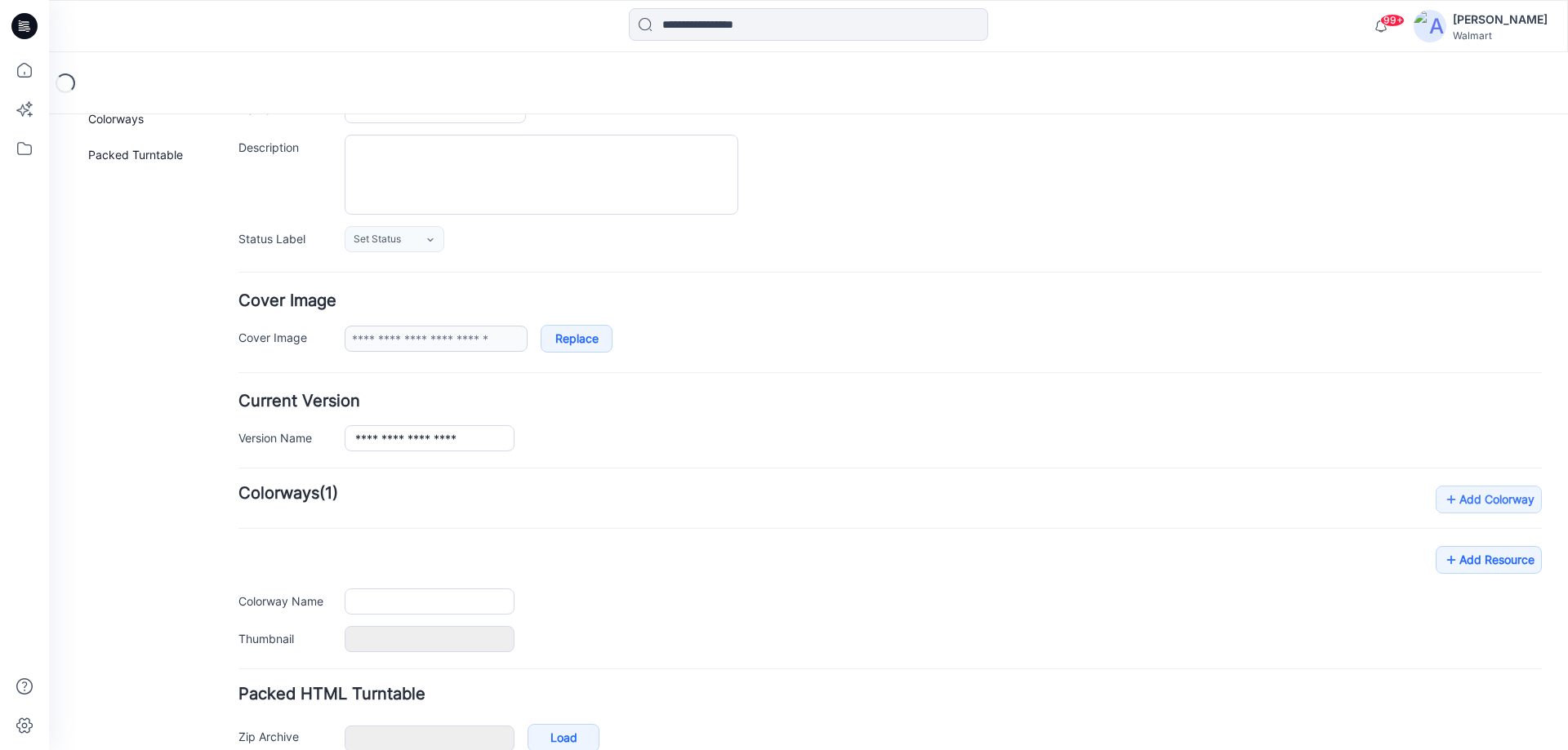
type input "**********"
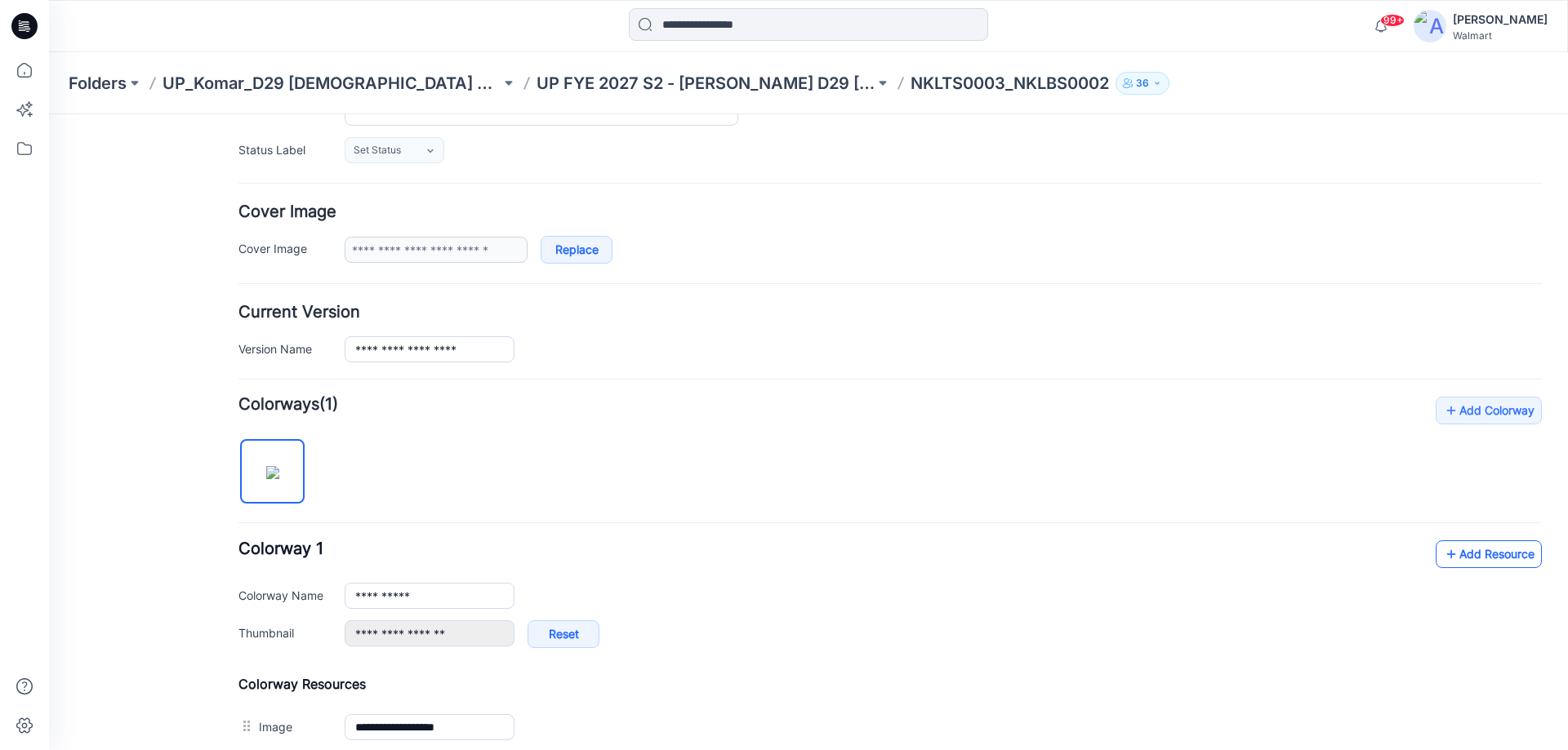
click at [1461, 556] on link "Add Resource" at bounding box center [1489, 554] width 106 height 28
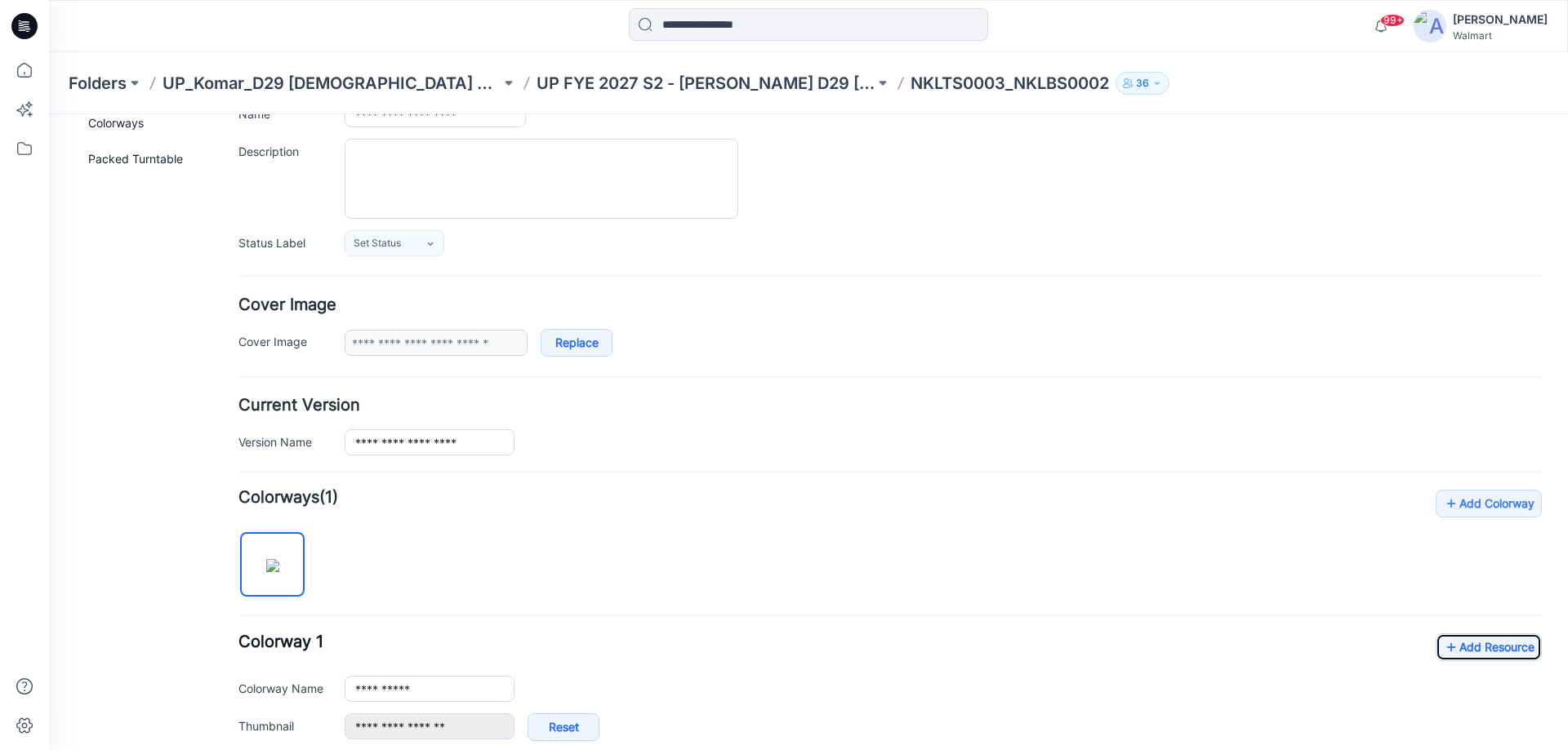
scroll to position [0, 0]
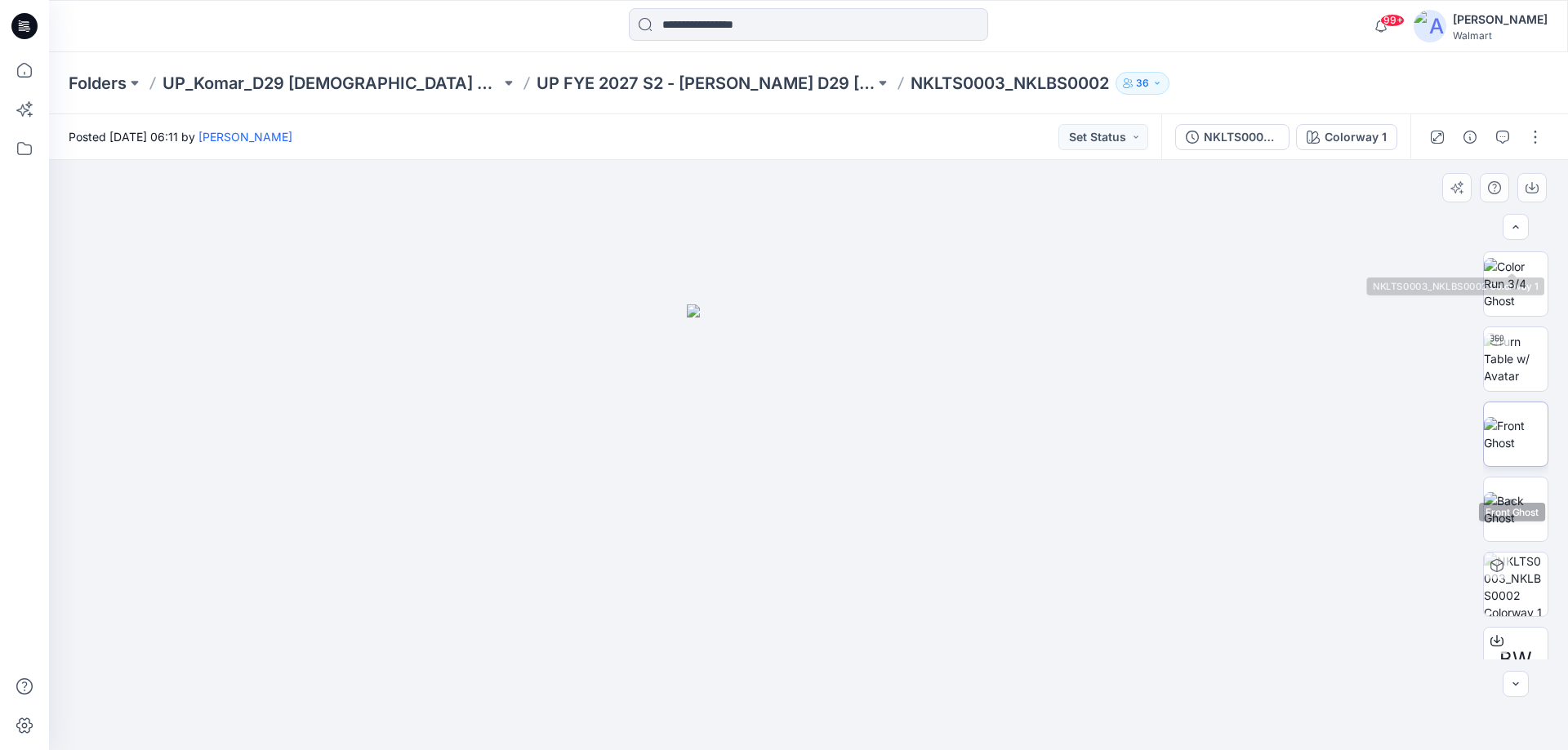
scroll to position [558, 0]
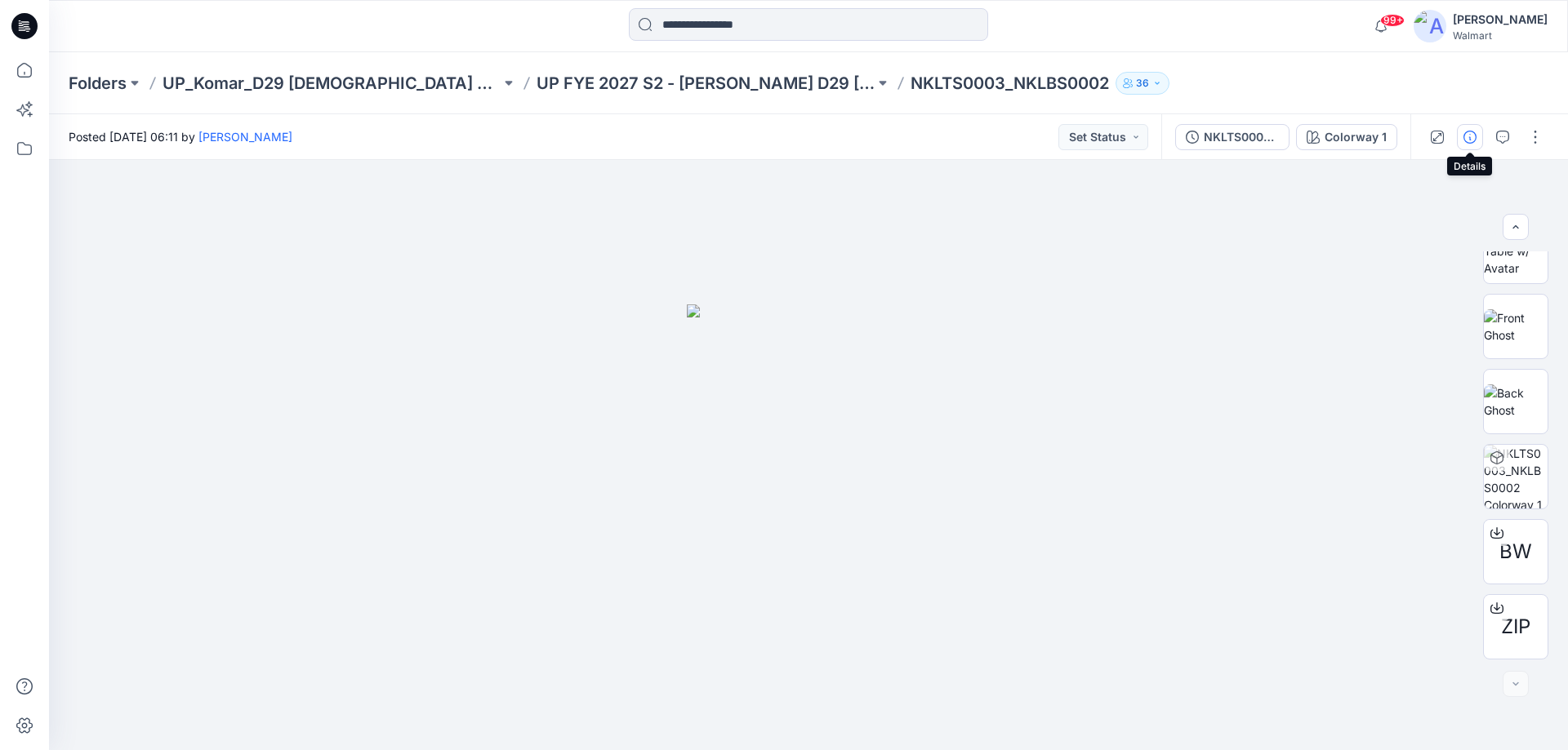
click at [1466, 138] on icon "button" at bounding box center [1470, 137] width 13 height 13
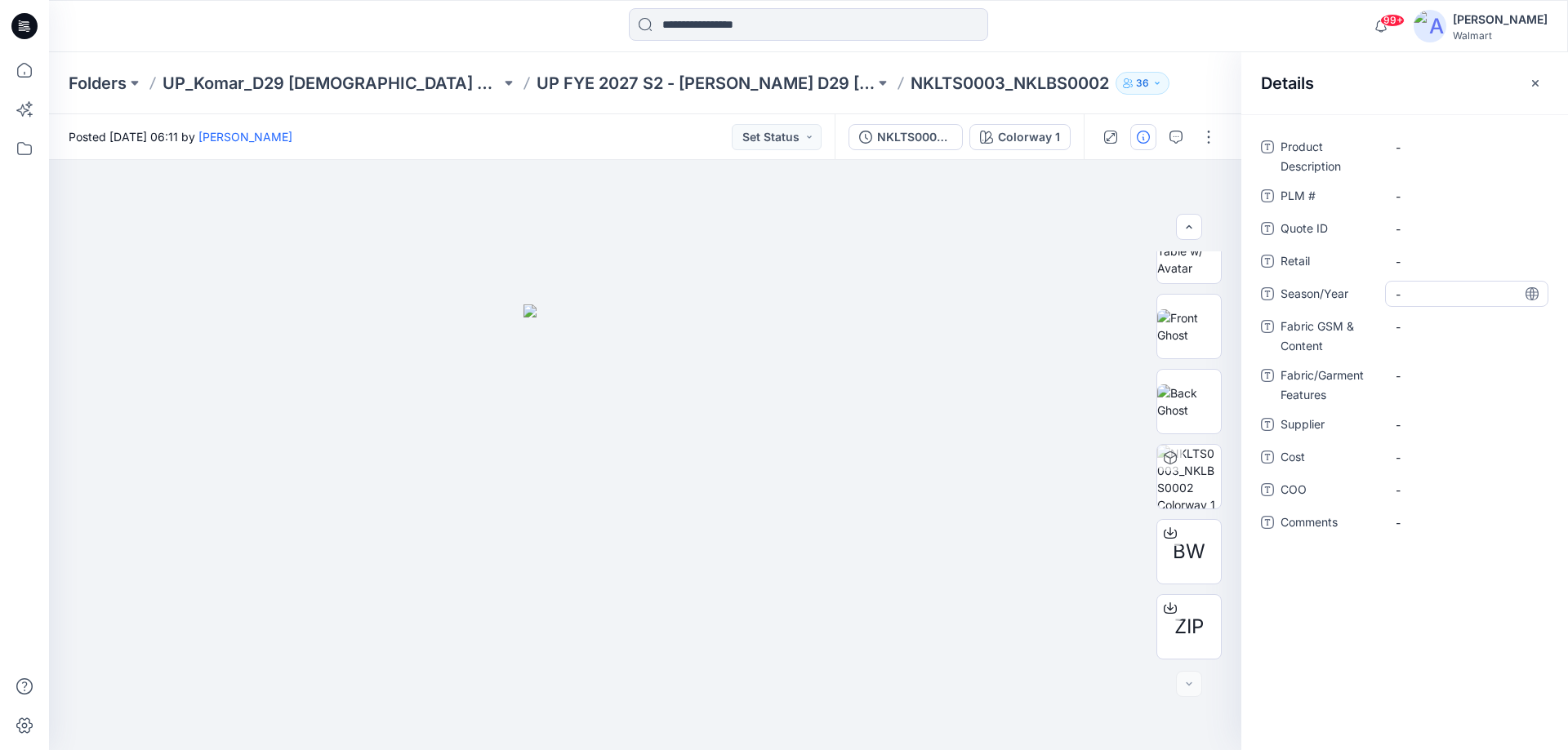
click at [1420, 288] on span "-" at bounding box center [1466, 294] width 142 height 17
type textarea "****"
click at [1402, 326] on Content "-" at bounding box center [1466, 327] width 142 height 17
type textarea "**********"
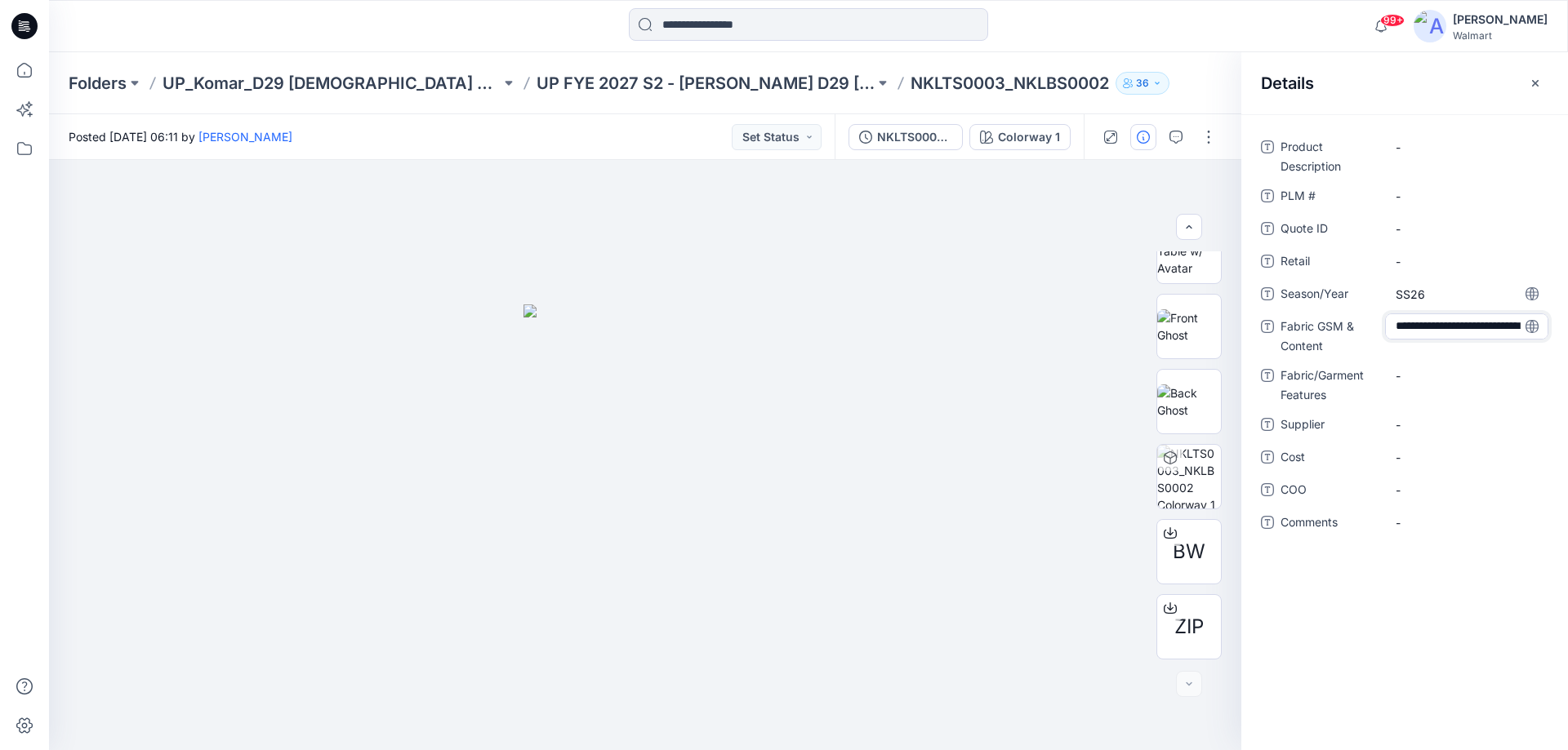
scroll to position [46, 0]
click at [1443, 441] on span "-" at bounding box center [1466, 435] width 142 height 17
type textarea "**********"
click at [1418, 146] on Description "-" at bounding box center [1466, 147] width 142 height 17
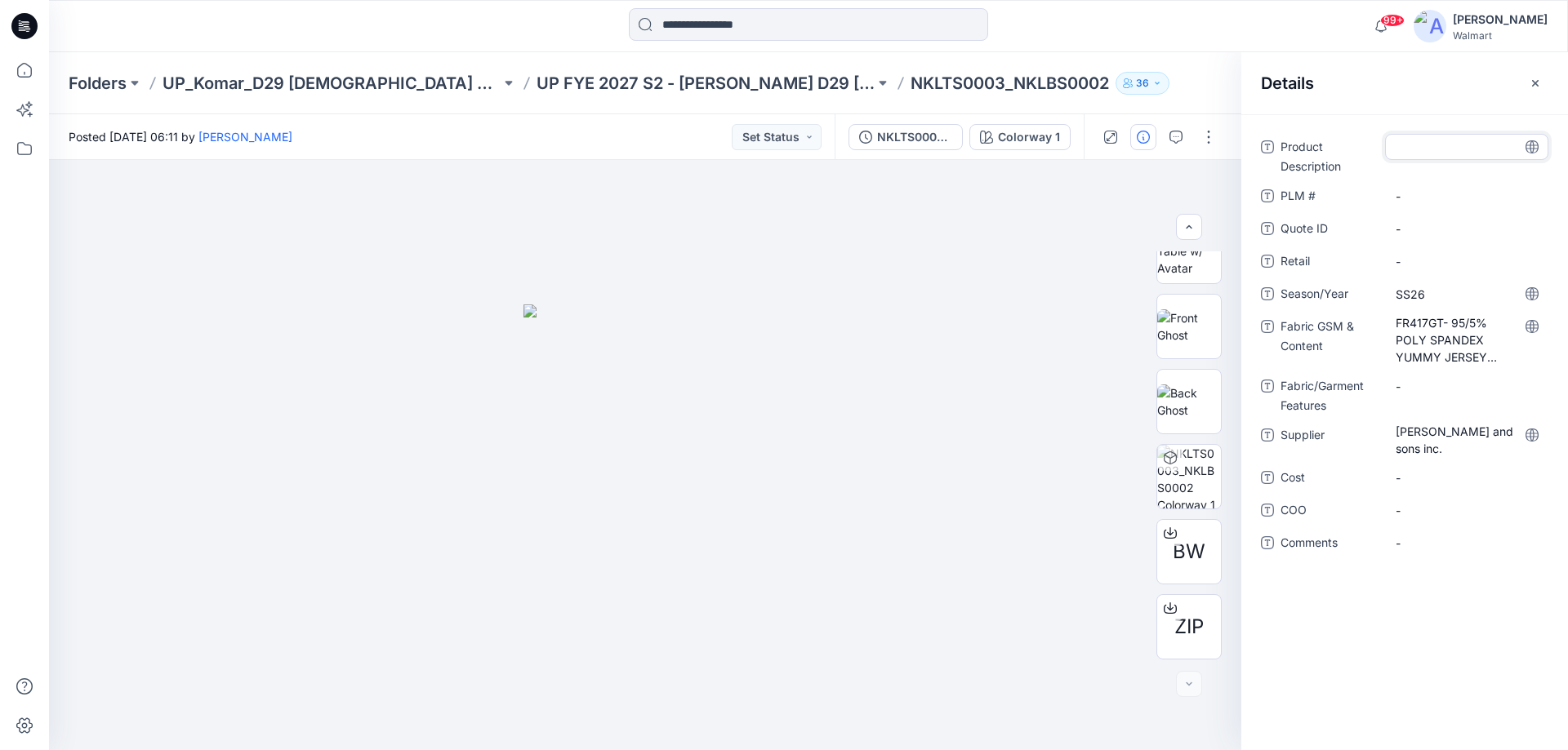
type textarea "**********"
click at [16, 19] on icon at bounding box center [24, 26] width 26 height 26
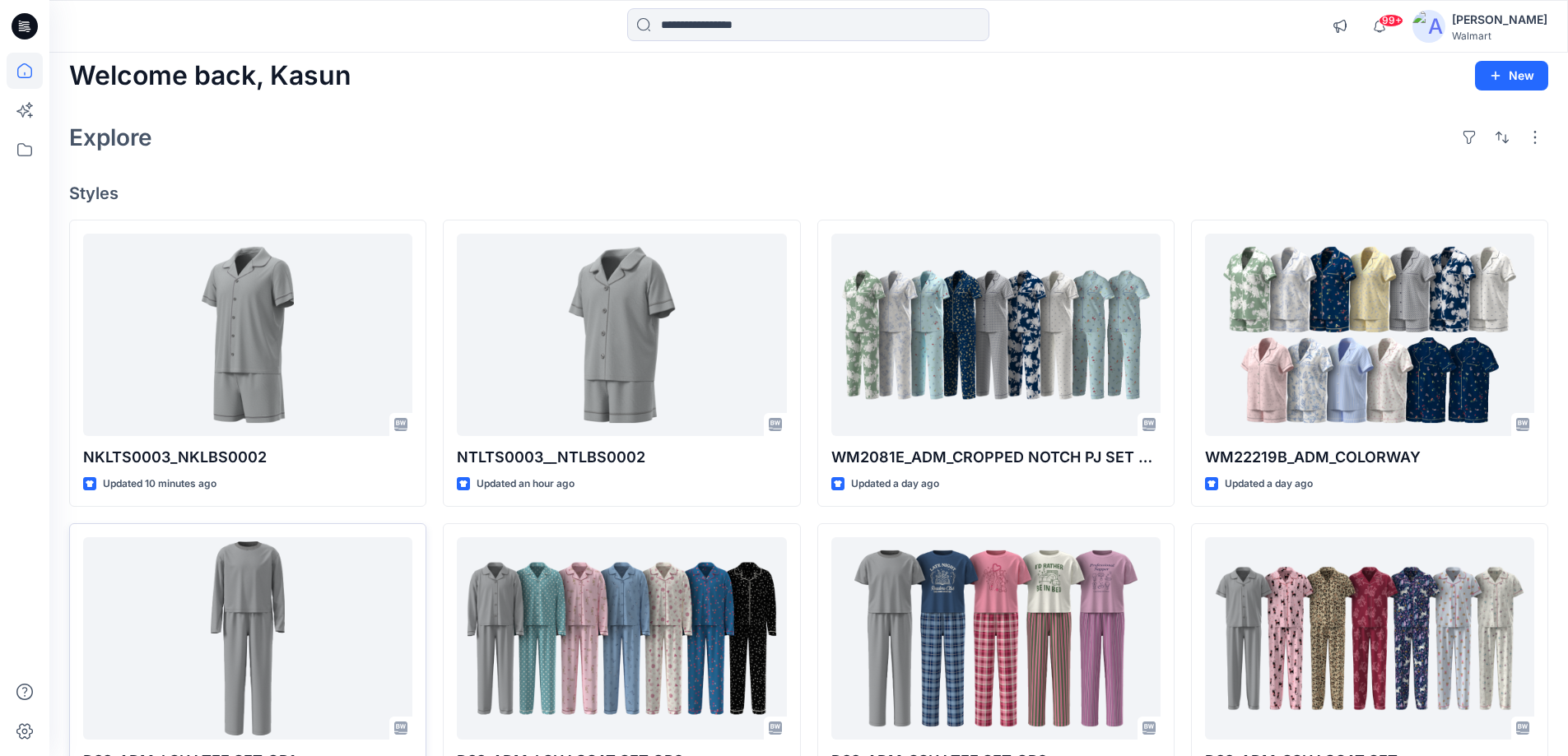
scroll to position [412, 0]
